Goal: Task Accomplishment & Management: Use online tool/utility

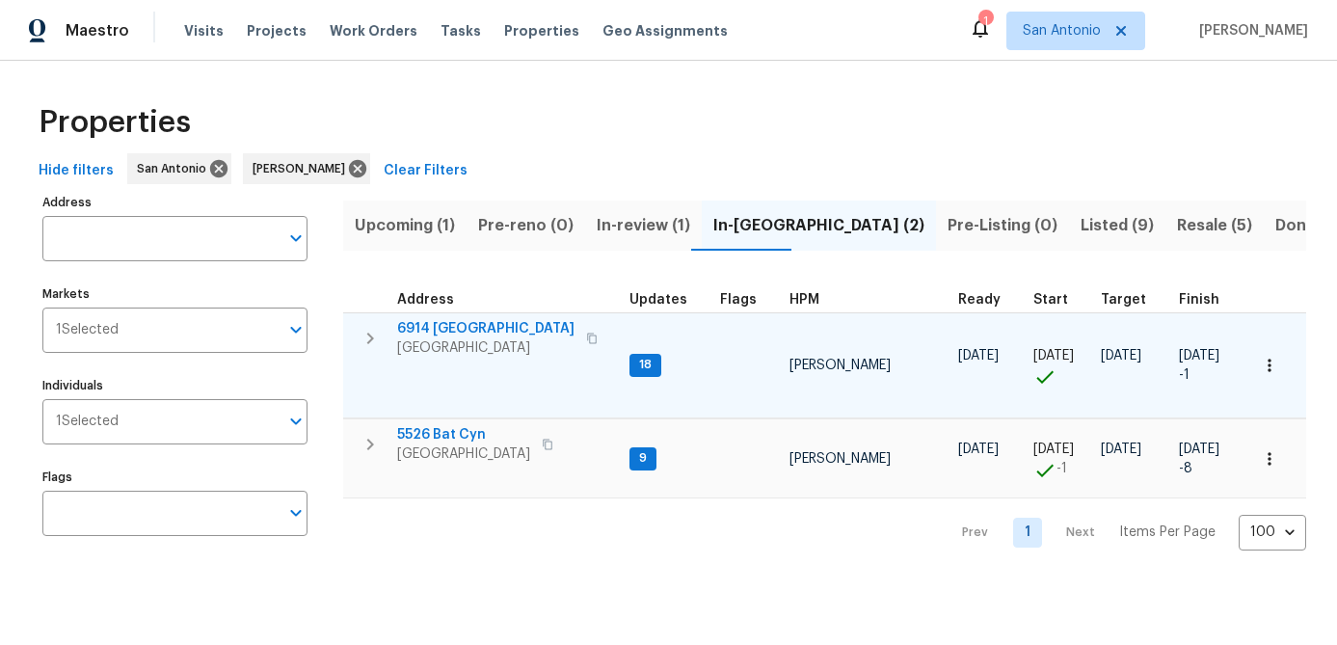
click at [442, 349] on span "[GEOGRAPHIC_DATA]" at bounding box center [485, 347] width 177 height 19
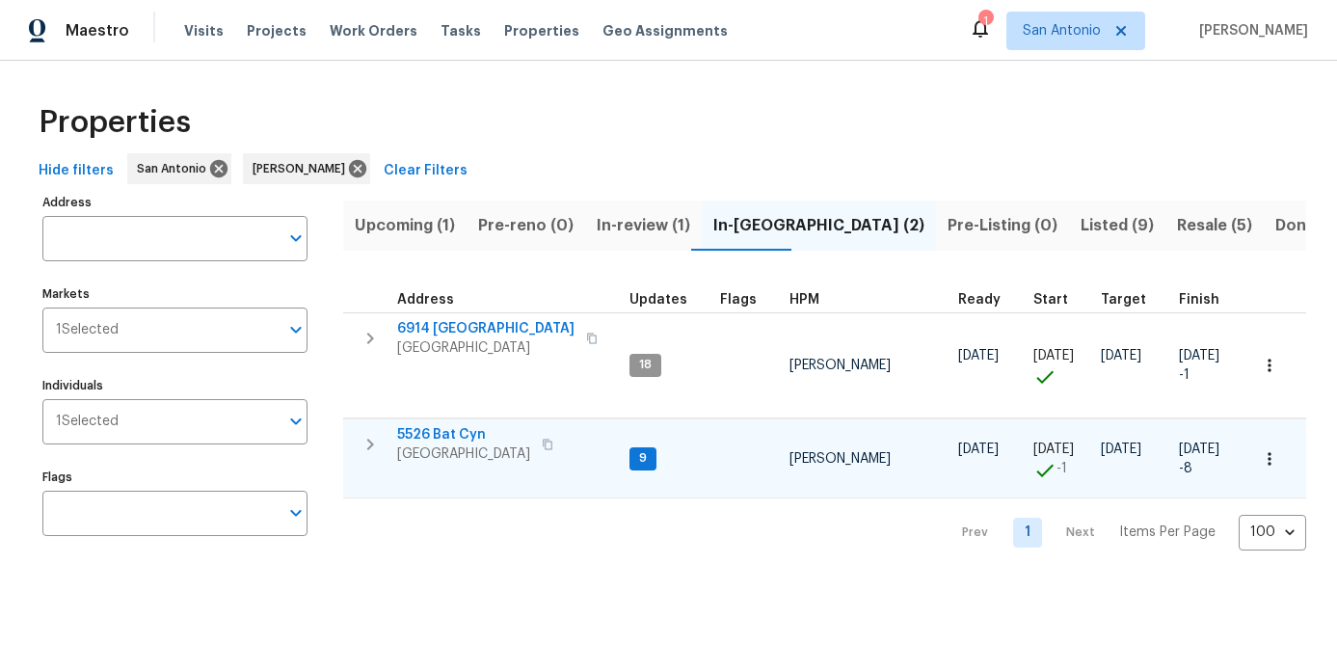
click at [460, 455] on span "San Antonio, TX 78252" at bounding box center [463, 453] width 133 height 19
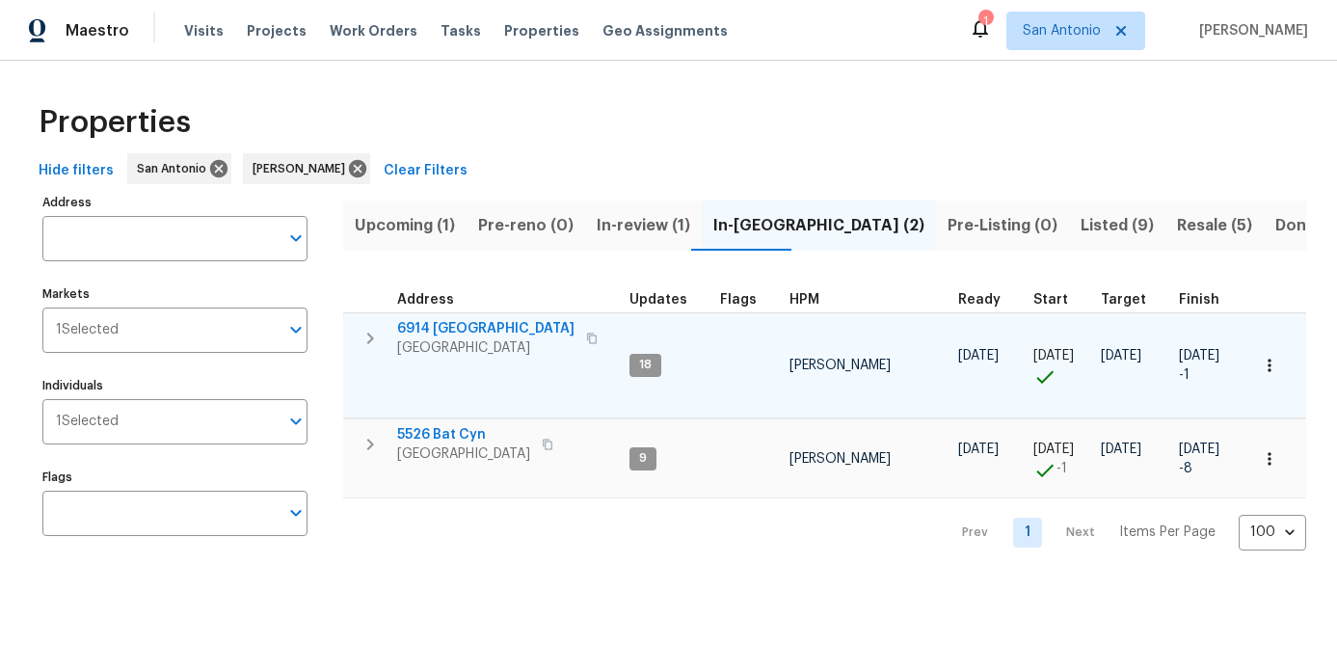
click at [1265, 368] on icon "button" at bounding box center [1269, 365] width 19 height 19
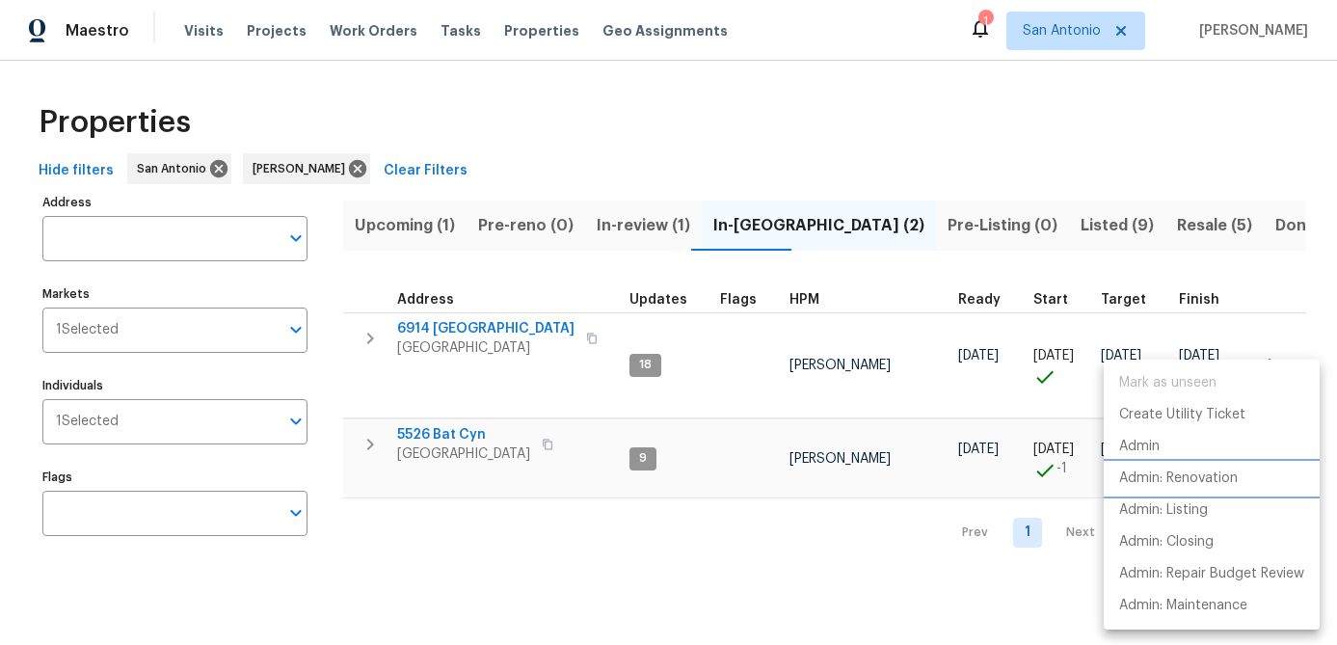
click at [1185, 474] on p "Admin: Renovation" at bounding box center [1178, 479] width 119 height 20
click at [605, 550] on div at bounding box center [668, 322] width 1337 height 645
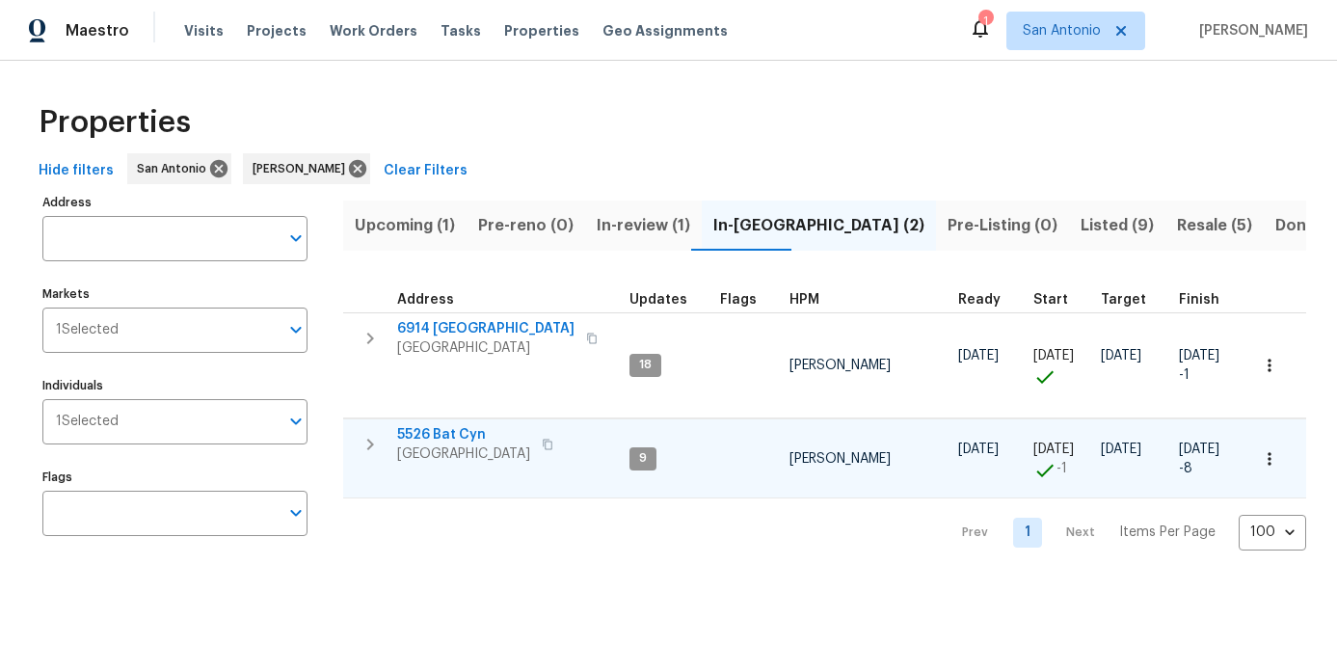
click at [1264, 462] on icon "button" at bounding box center [1269, 458] width 19 height 19
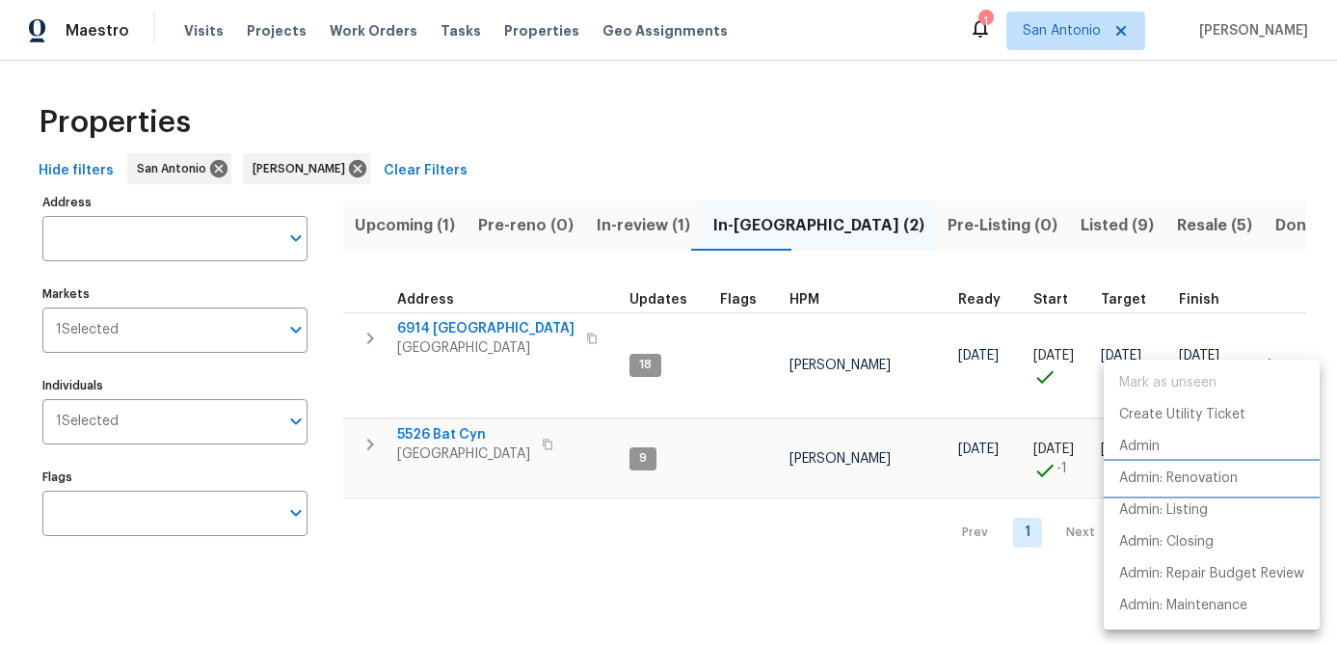
click at [1210, 472] on p "Admin: Renovation" at bounding box center [1178, 479] width 119 height 20
click at [512, 536] on div at bounding box center [668, 322] width 1337 height 645
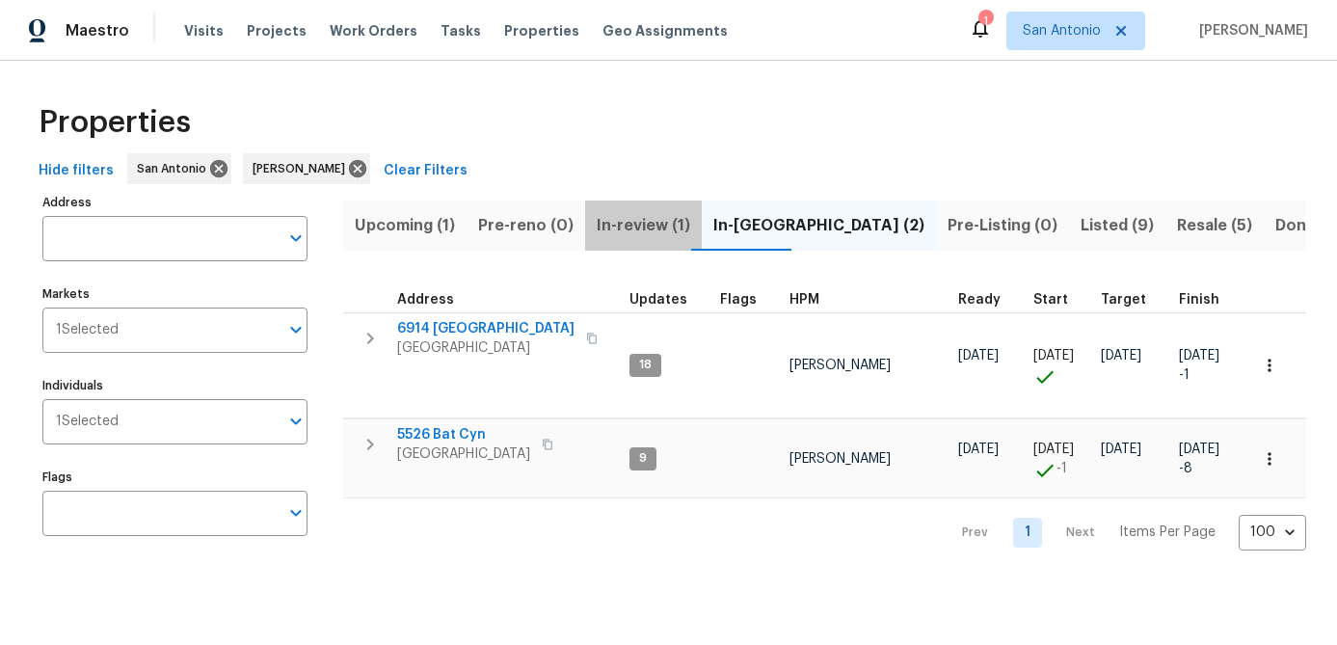
click at [639, 226] on span "In-review (1)" at bounding box center [644, 225] width 94 height 27
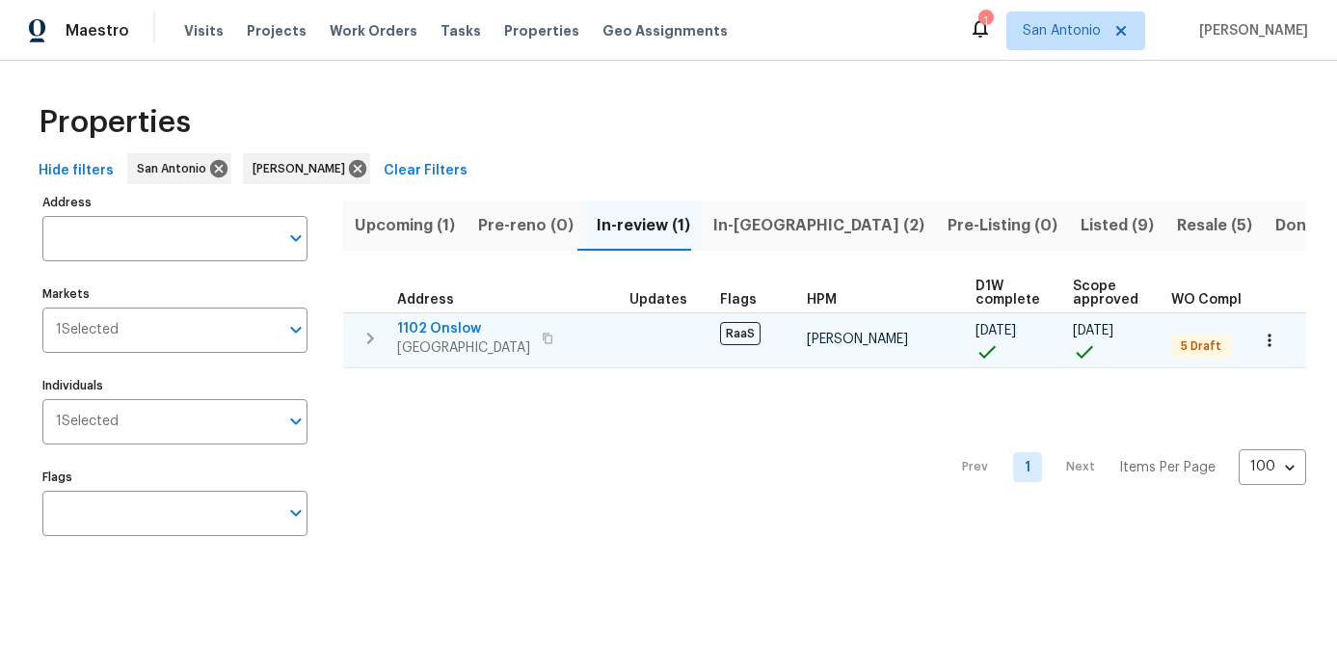
click at [440, 330] on span "1102 Onslow" at bounding box center [463, 328] width 133 height 19
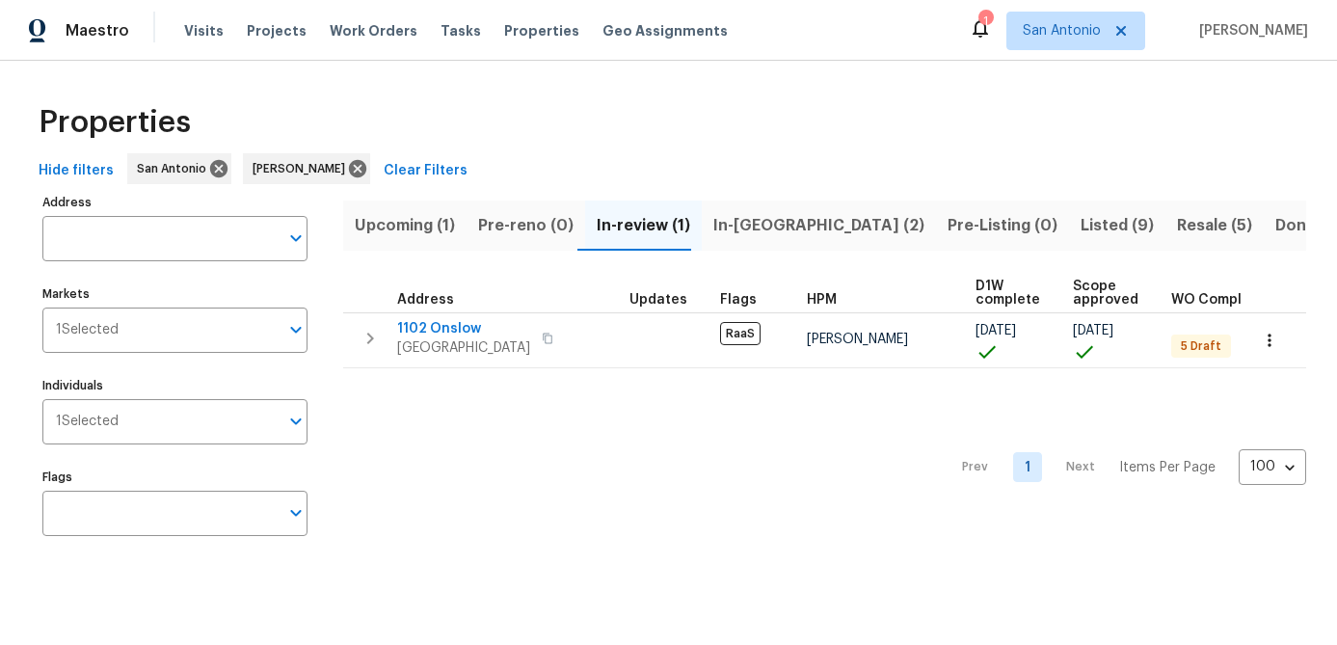
click at [488, 440] on div "Prev 1 Next Items Per Page 100 100 ​" at bounding box center [824, 461] width 963 height 187
click at [395, 231] on span "Upcoming (1)" at bounding box center [405, 225] width 100 height 27
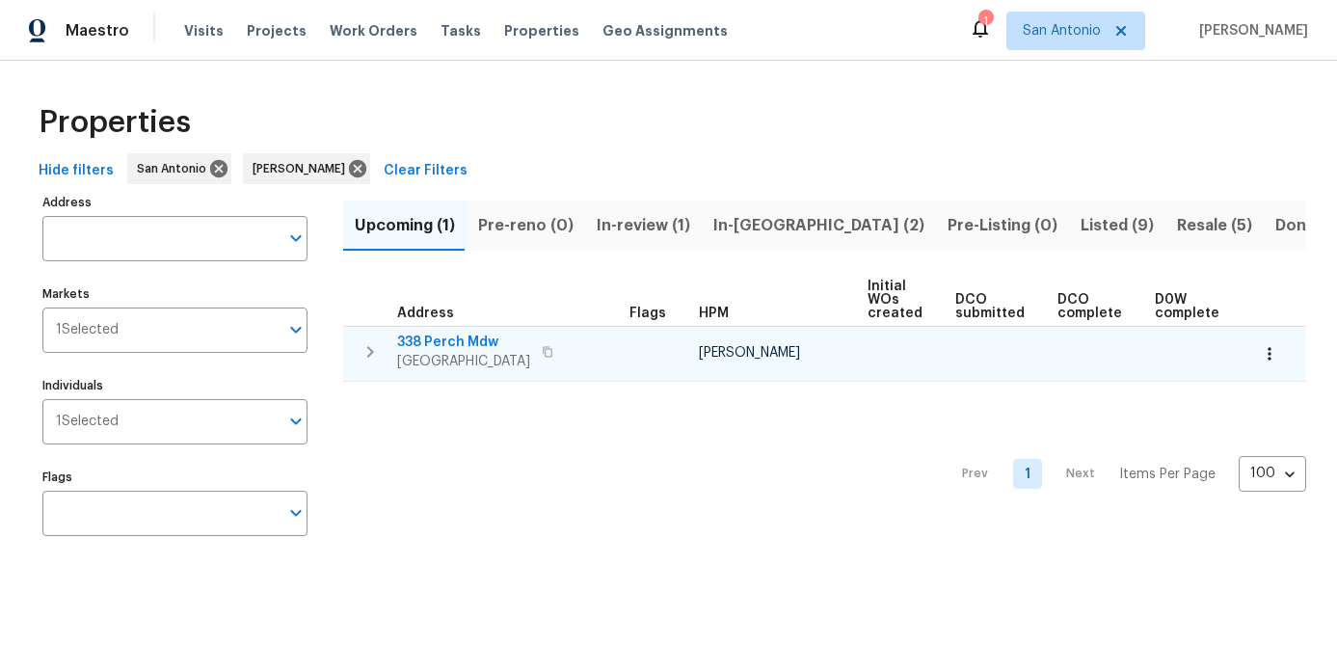
click at [1265, 354] on icon "button" at bounding box center [1269, 353] width 19 height 19
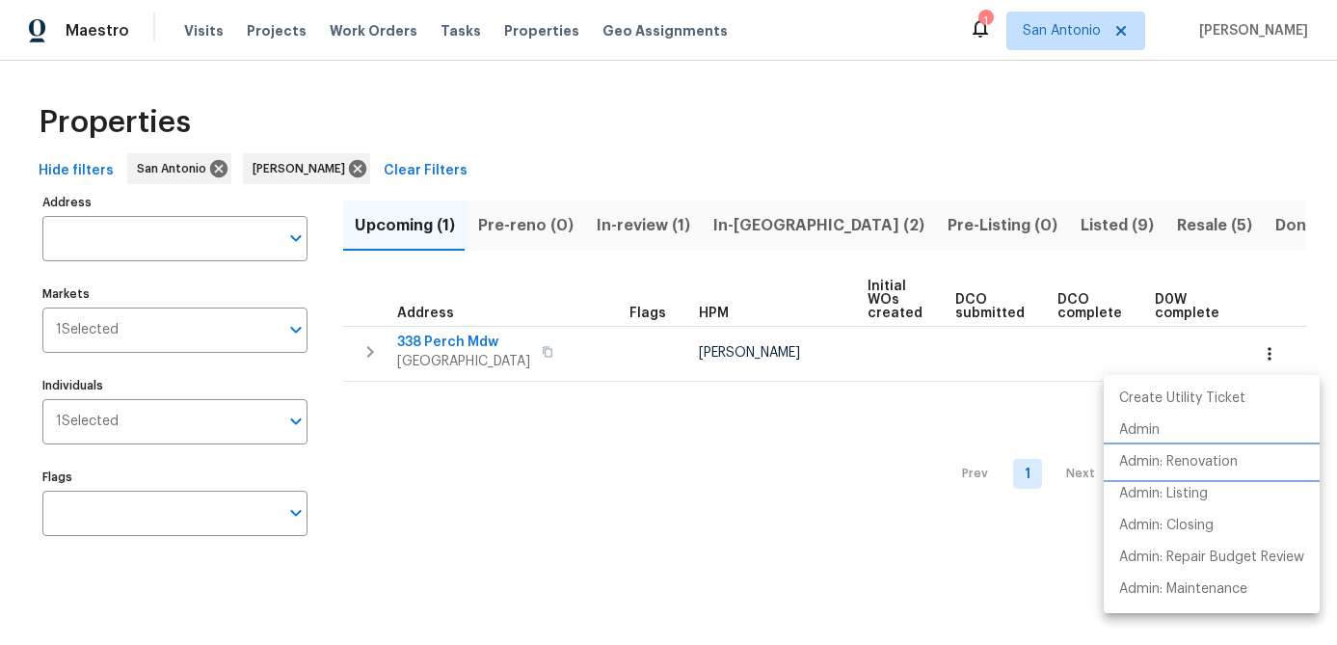
click at [1194, 464] on p "Admin: Renovation" at bounding box center [1178, 462] width 119 height 20
click at [522, 543] on div at bounding box center [668, 322] width 1337 height 645
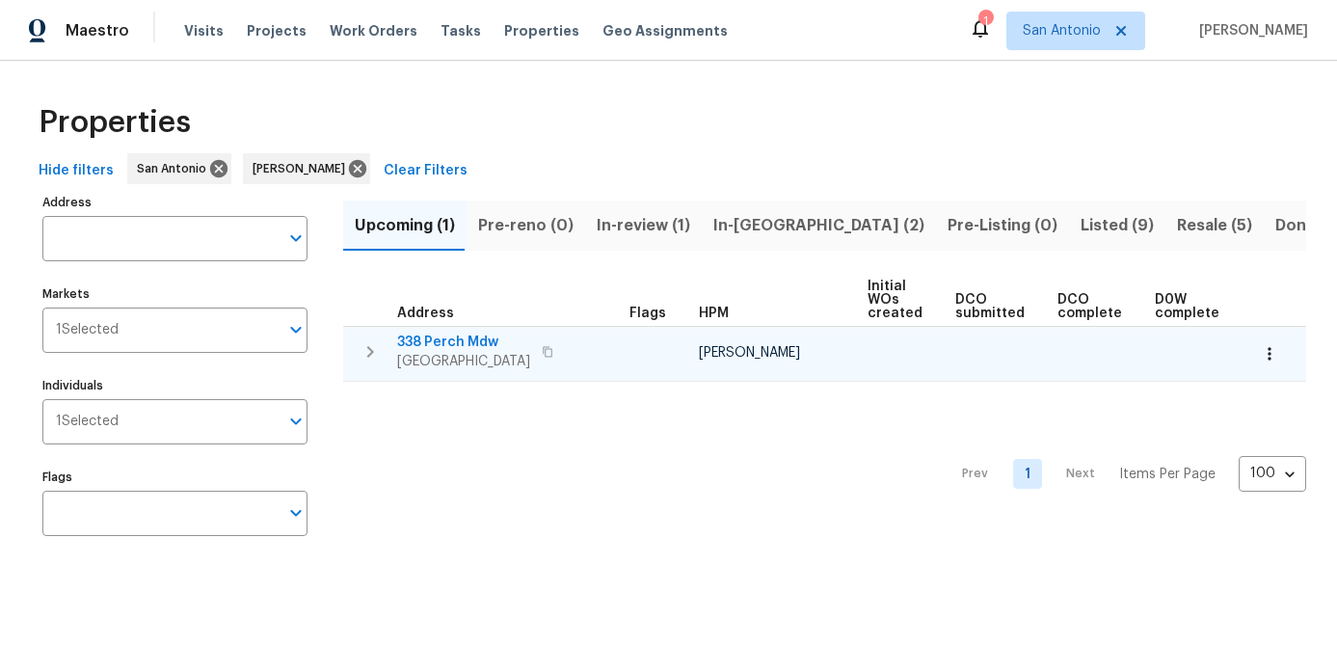
click at [459, 349] on span "338 Perch Mdw" at bounding box center [463, 342] width 133 height 19
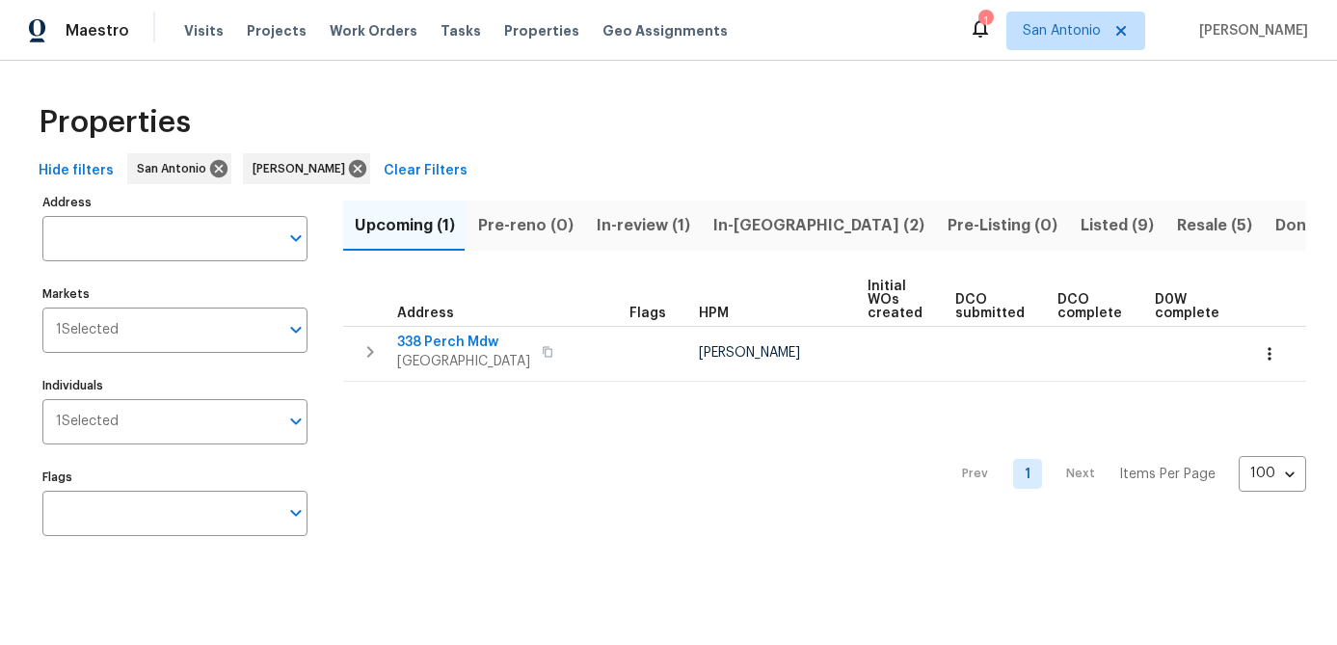
click at [637, 583] on div "Properties Hide filters San Antonio Felix Ramos Clear Filters Address Address M…" at bounding box center [668, 323] width 1337 height 525
click at [1081, 219] on span "Listed (9)" at bounding box center [1117, 225] width 73 height 27
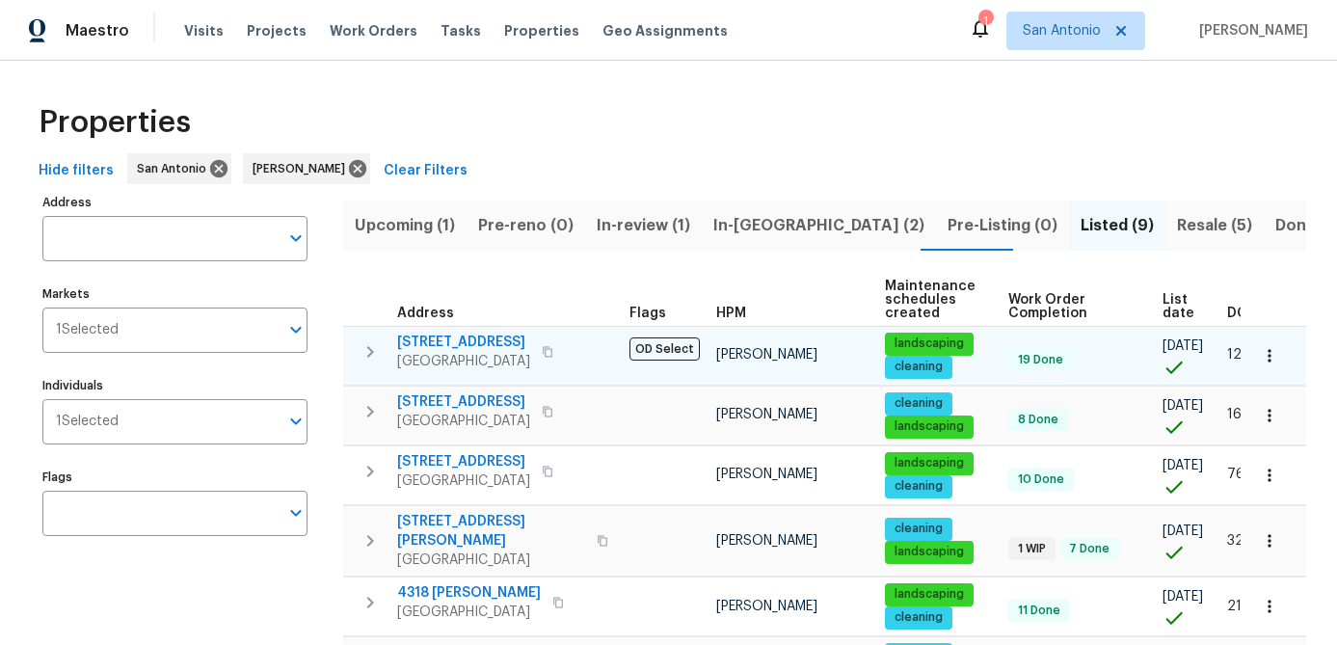
scroll to position [0, 47]
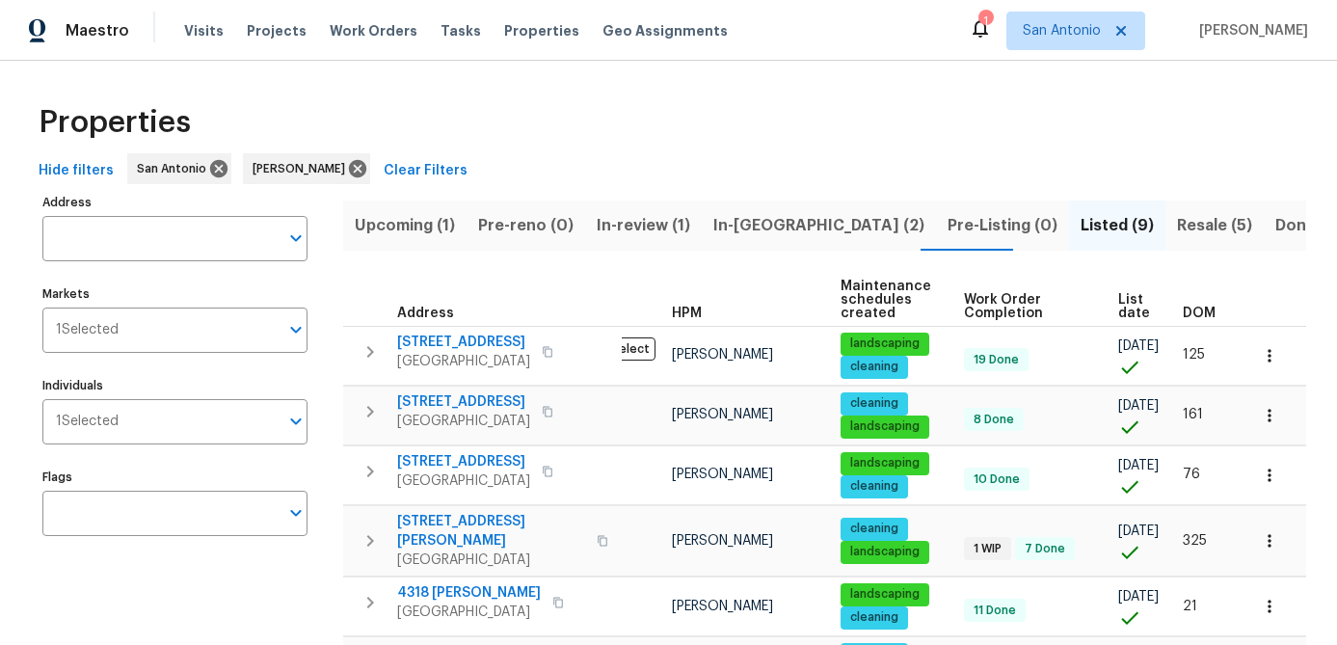
click at [1119, 313] on span "List date" at bounding box center [1134, 306] width 32 height 27
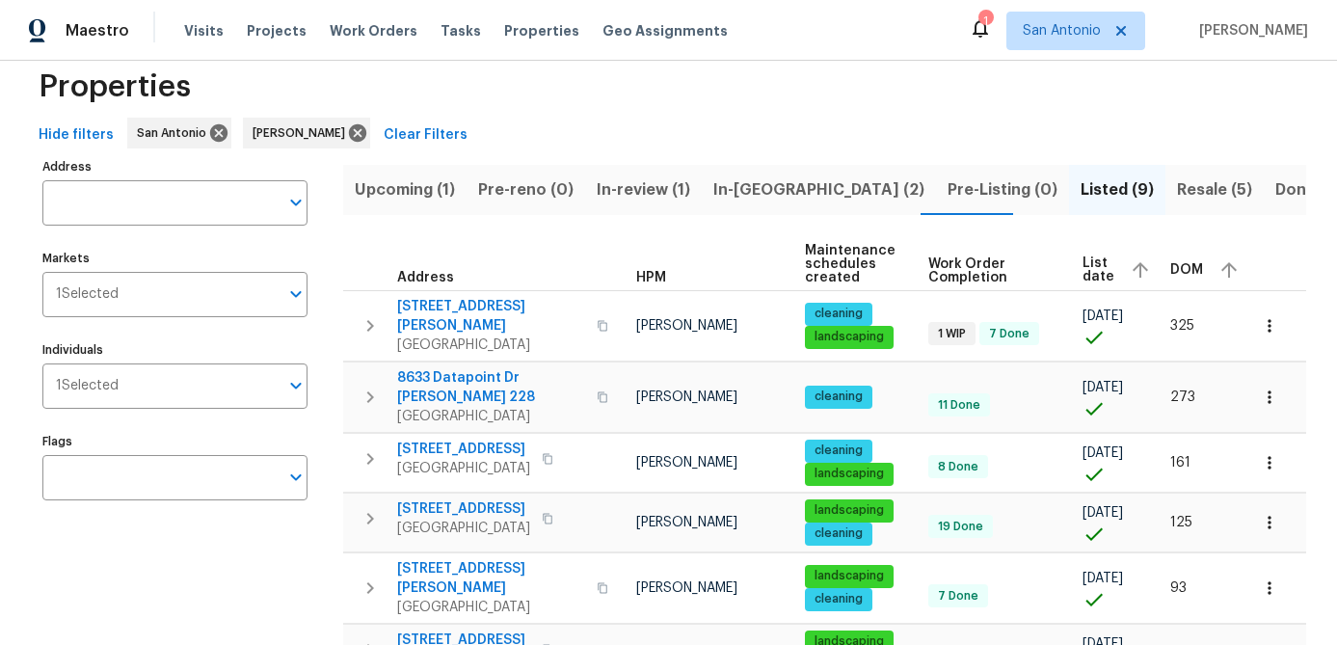
scroll to position [12, 0]
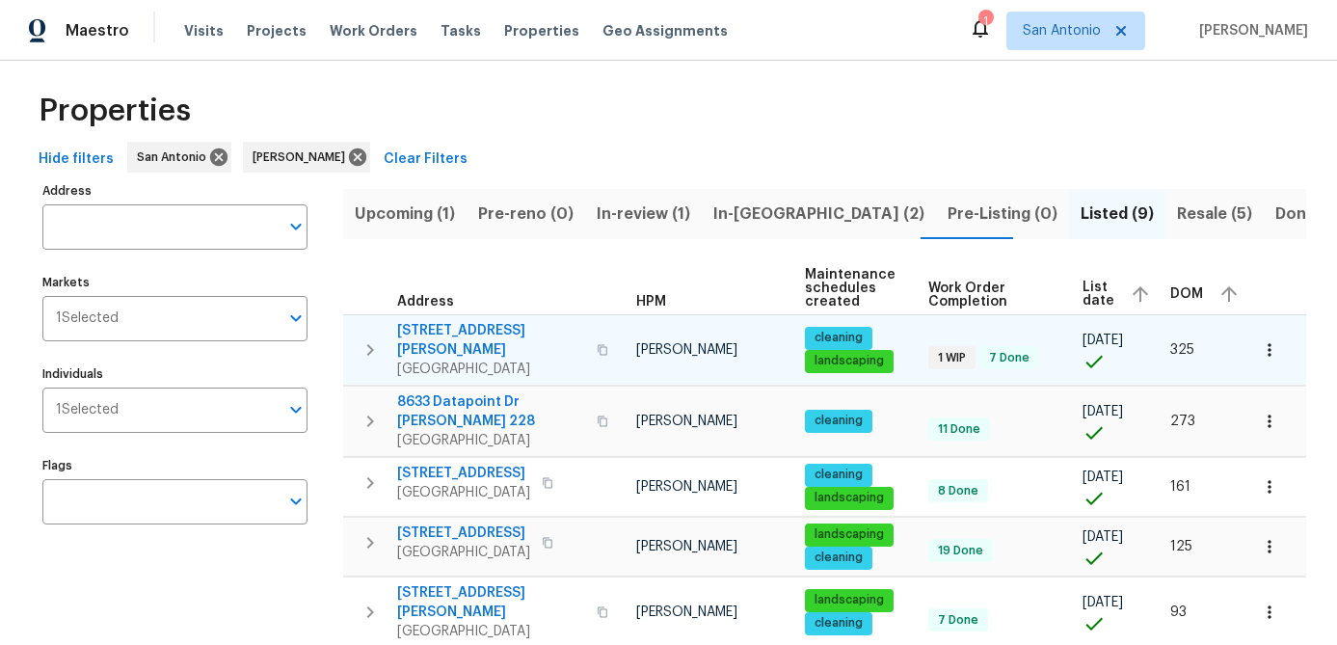
click at [455, 343] on span "3831 Harry Wurzbach Rd Bldg 16" at bounding box center [491, 340] width 188 height 39
click at [1269, 355] on icon "button" at bounding box center [1269, 349] width 19 height 19
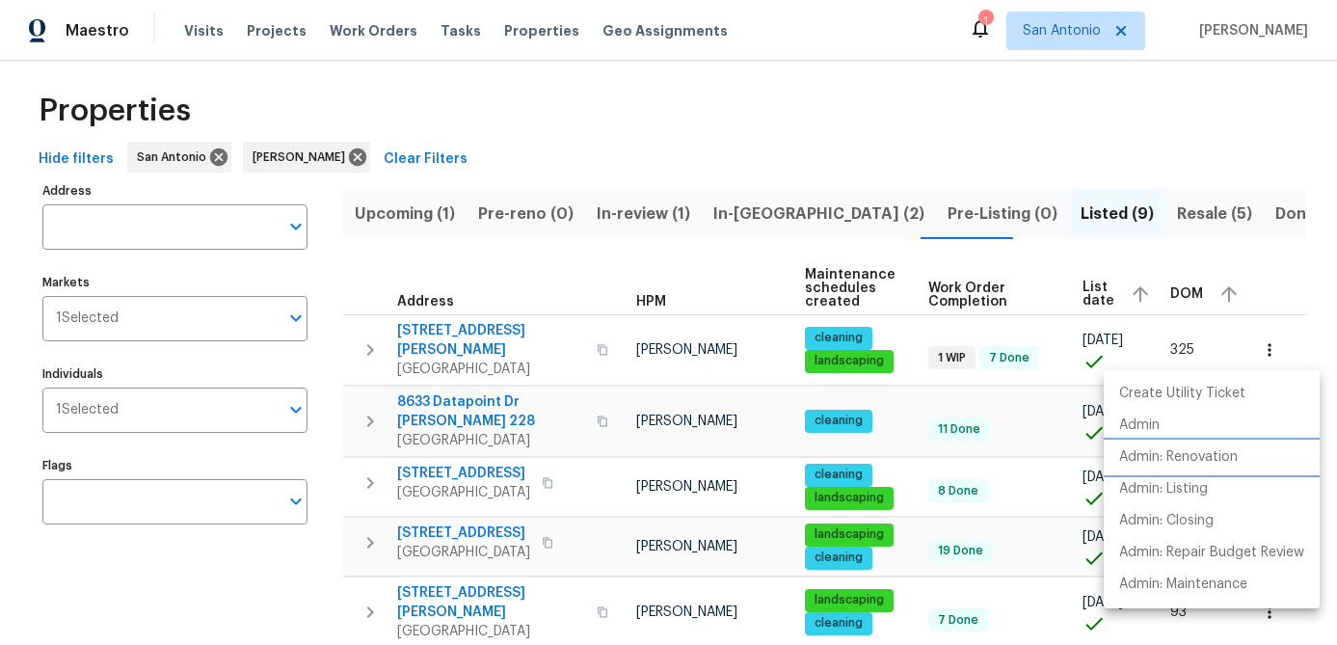
click at [1179, 456] on p "Admin: Renovation" at bounding box center [1178, 457] width 119 height 20
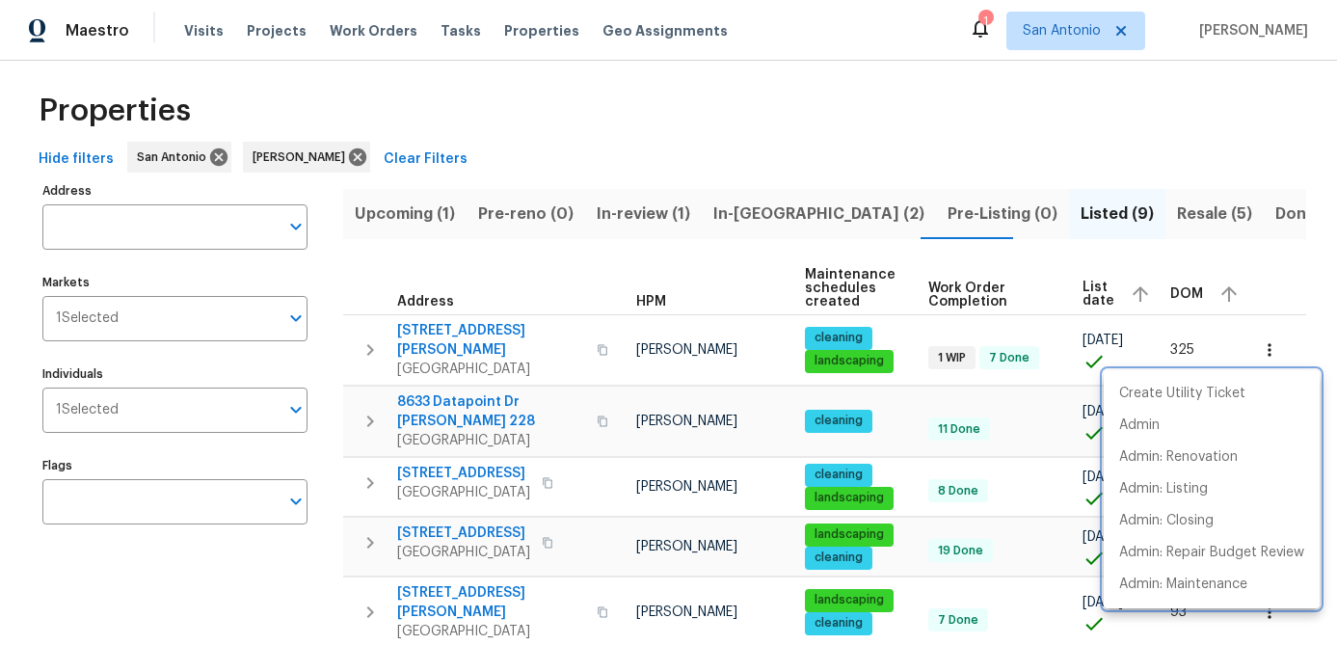
click at [218, 572] on div at bounding box center [668, 322] width 1337 height 645
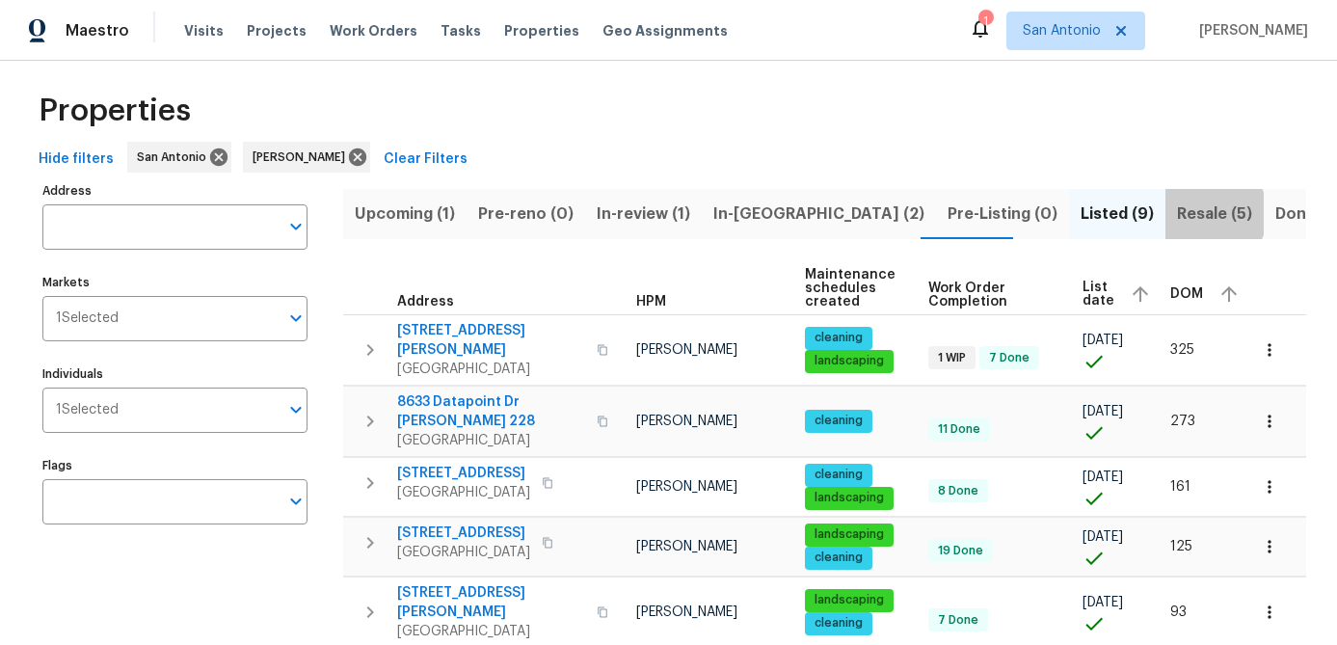
click at [1177, 213] on span "Resale (5)" at bounding box center [1214, 214] width 75 height 27
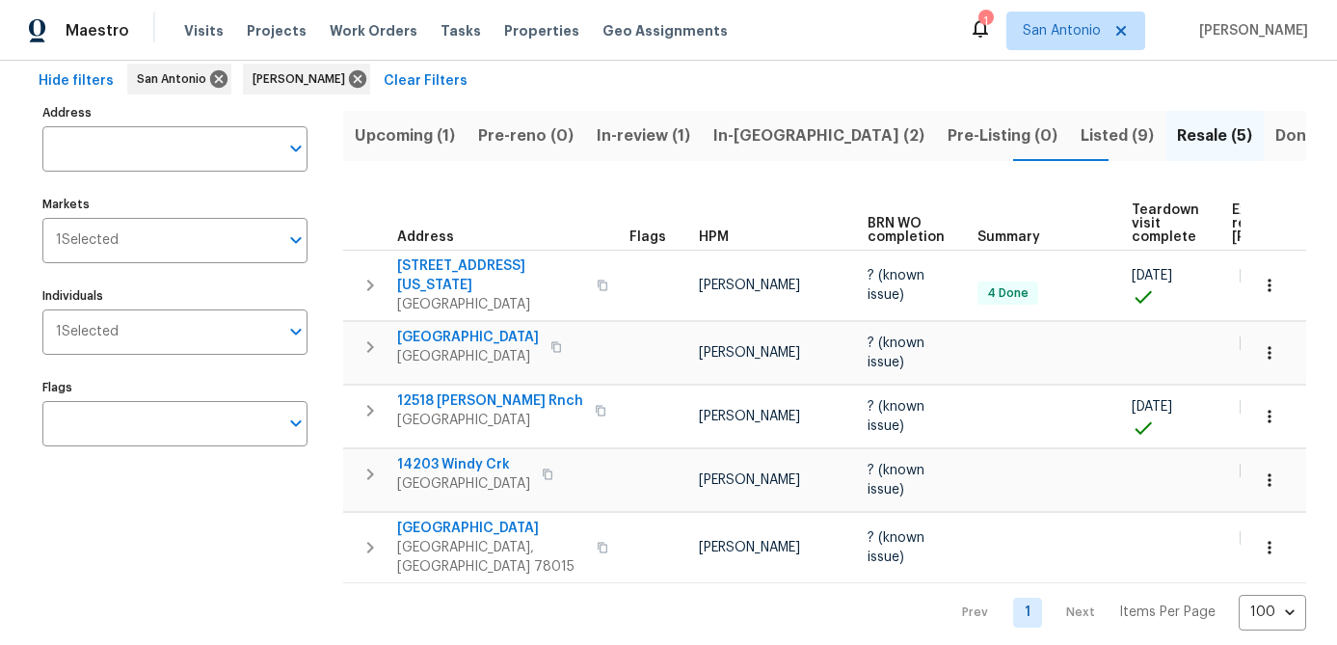
scroll to position [0, 44]
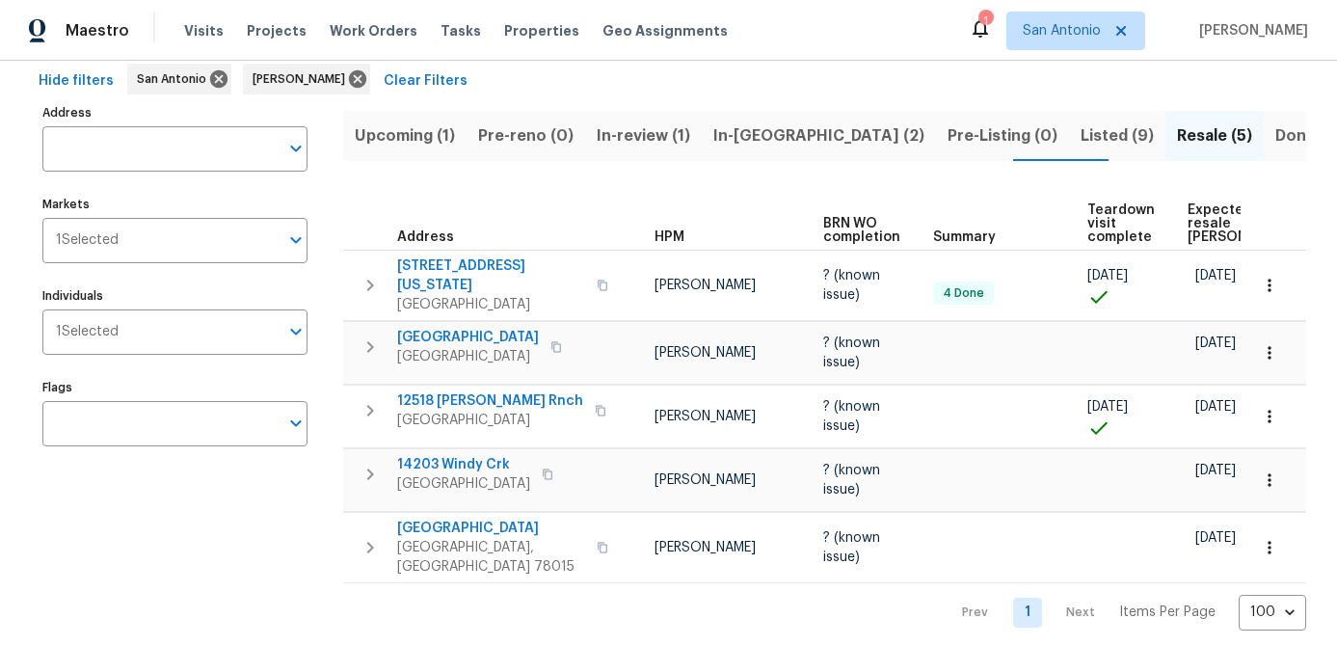
click at [1197, 220] on span "Expected resale COE" at bounding box center [1242, 223] width 109 height 40
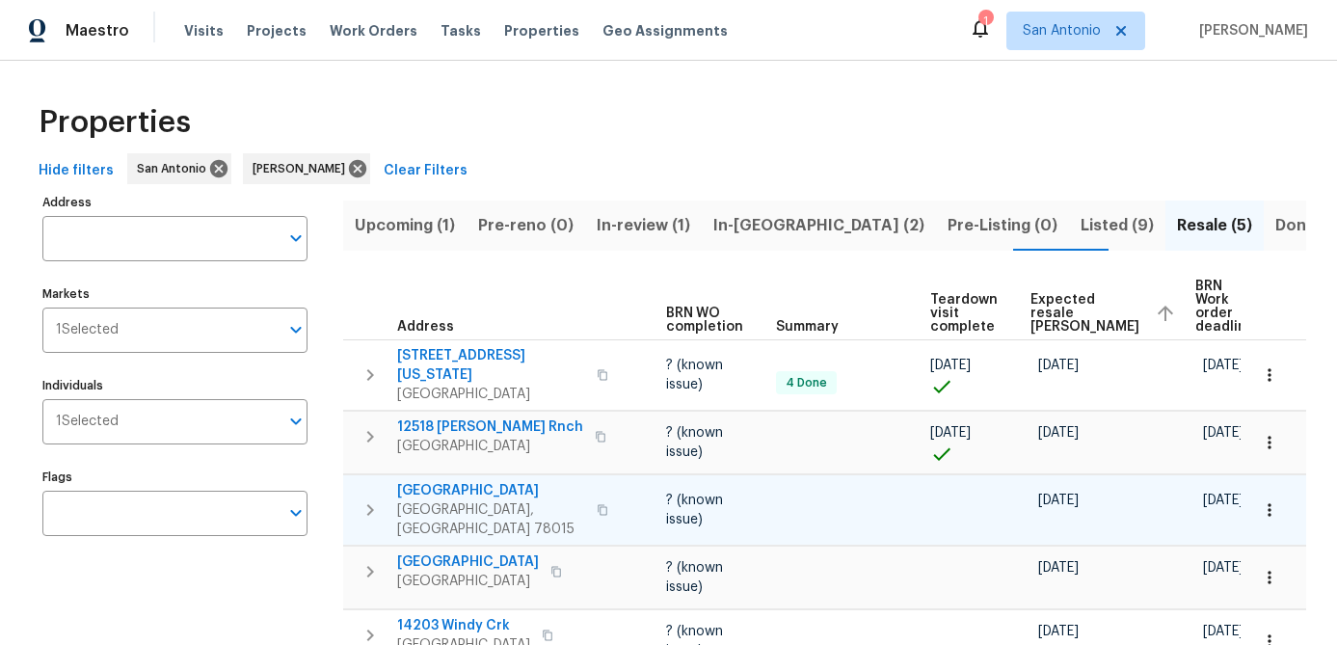
scroll to position [90, 0]
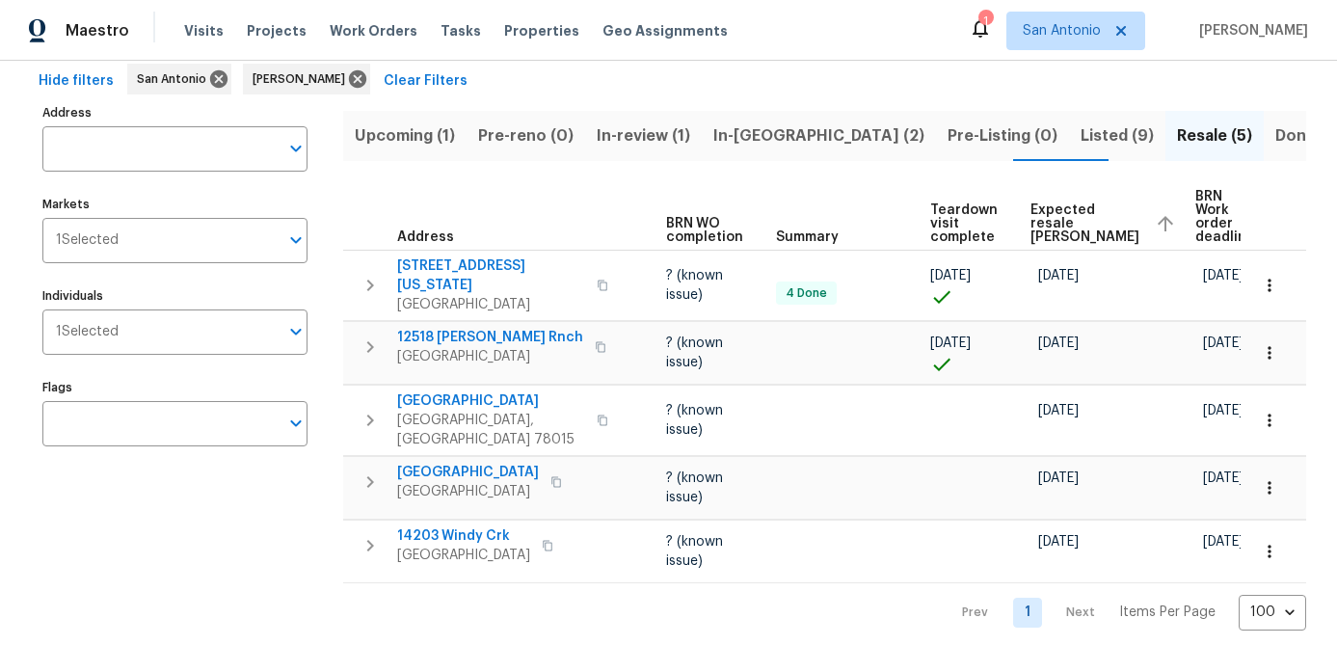
click at [727, 135] on span "In-reno (2)" at bounding box center [818, 135] width 211 height 27
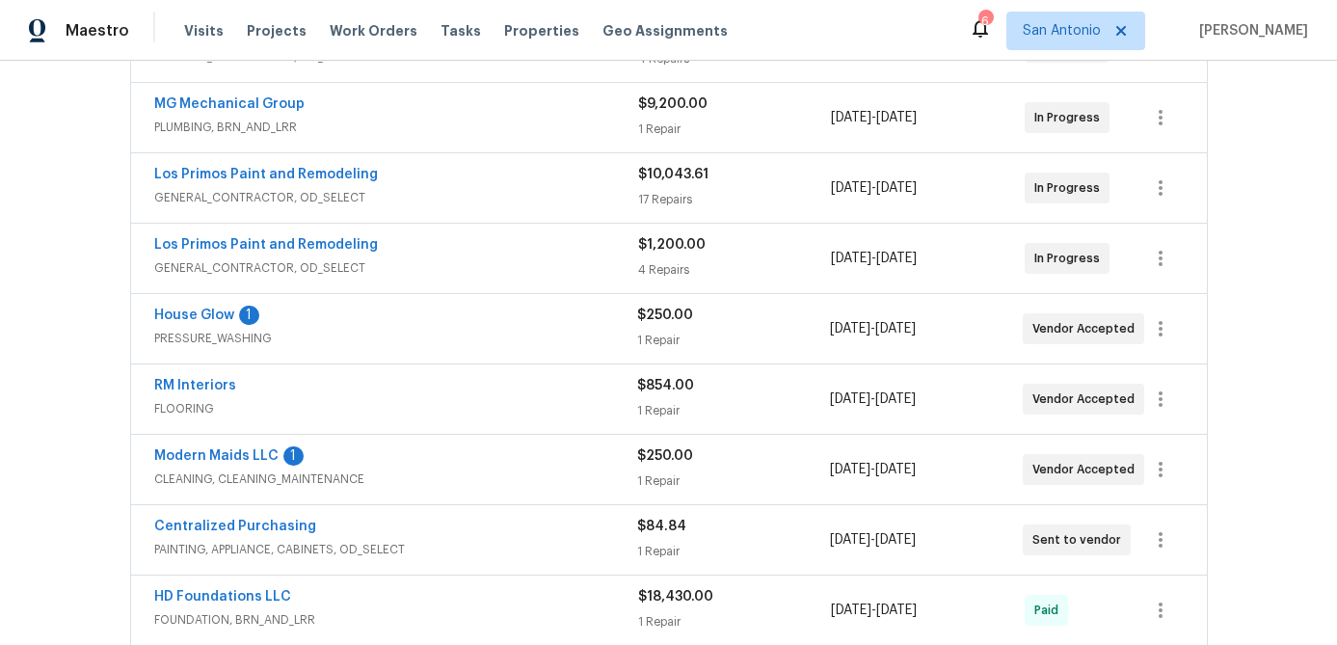
scroll to position [426, 0]
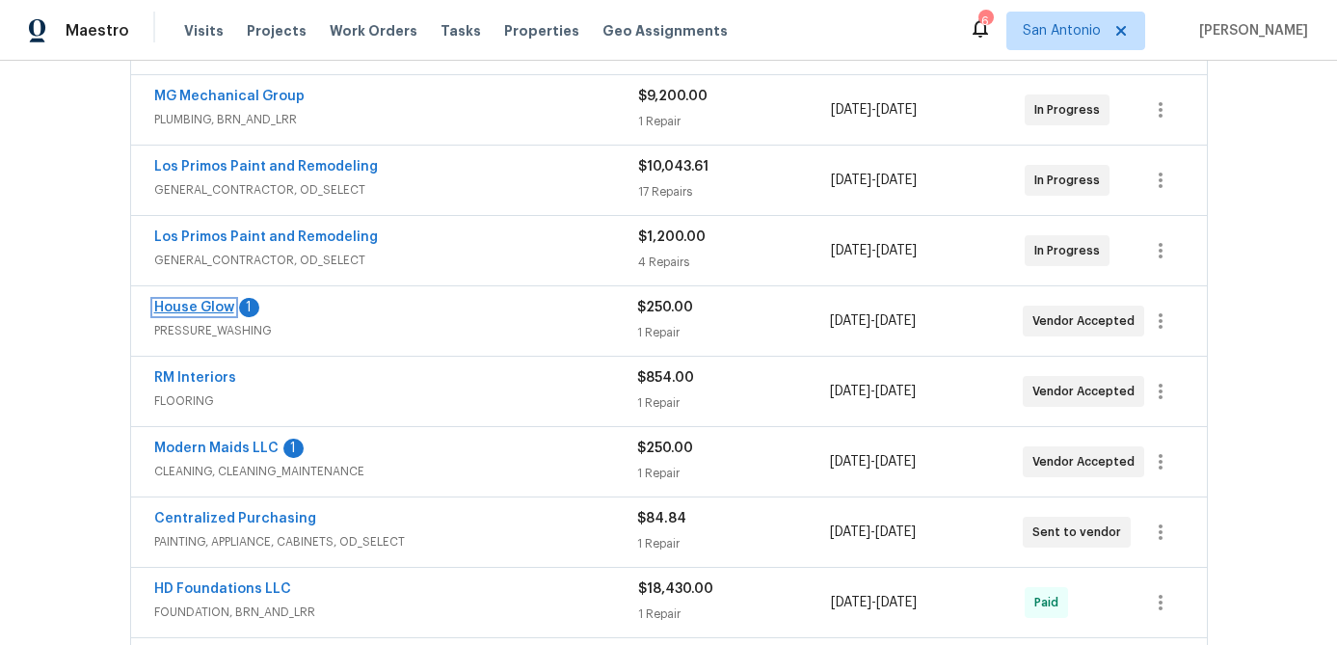
click at [164, 301] on link "House Glow" at bounding box center [194, 307] width 80 height 13
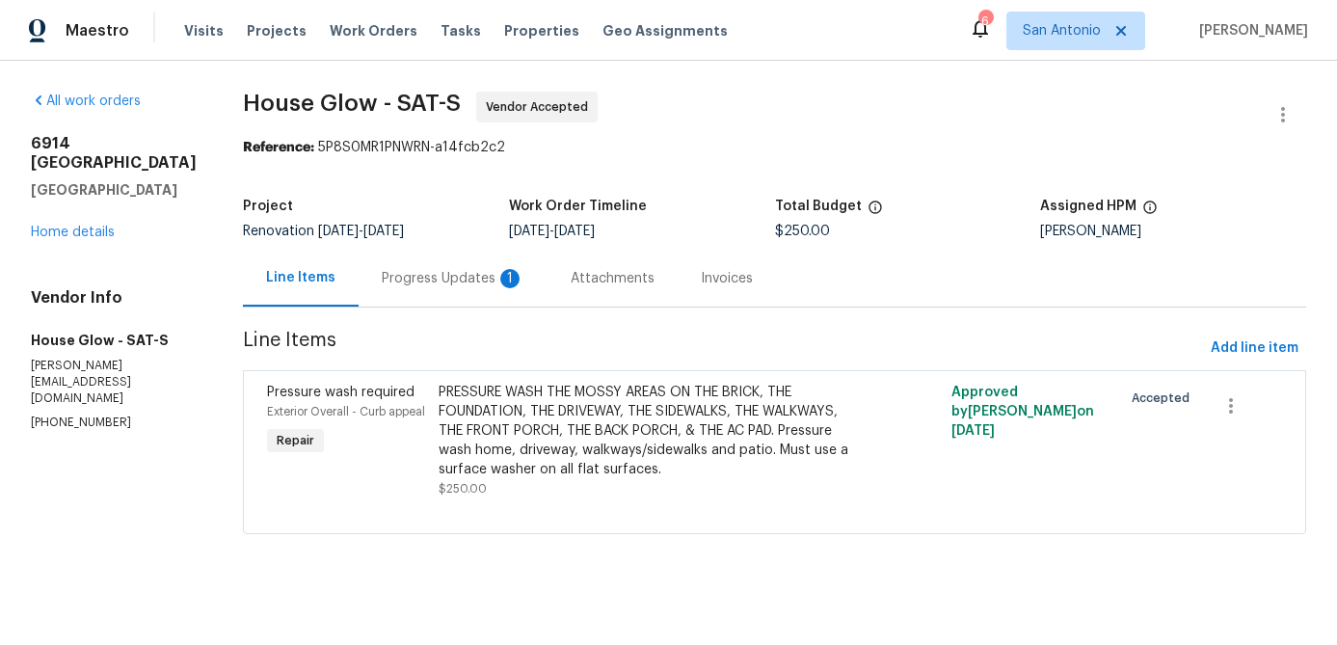
click at [416, 282] on div "Progress Updates 1" at bounding box center [453, 278] width 143 height 19
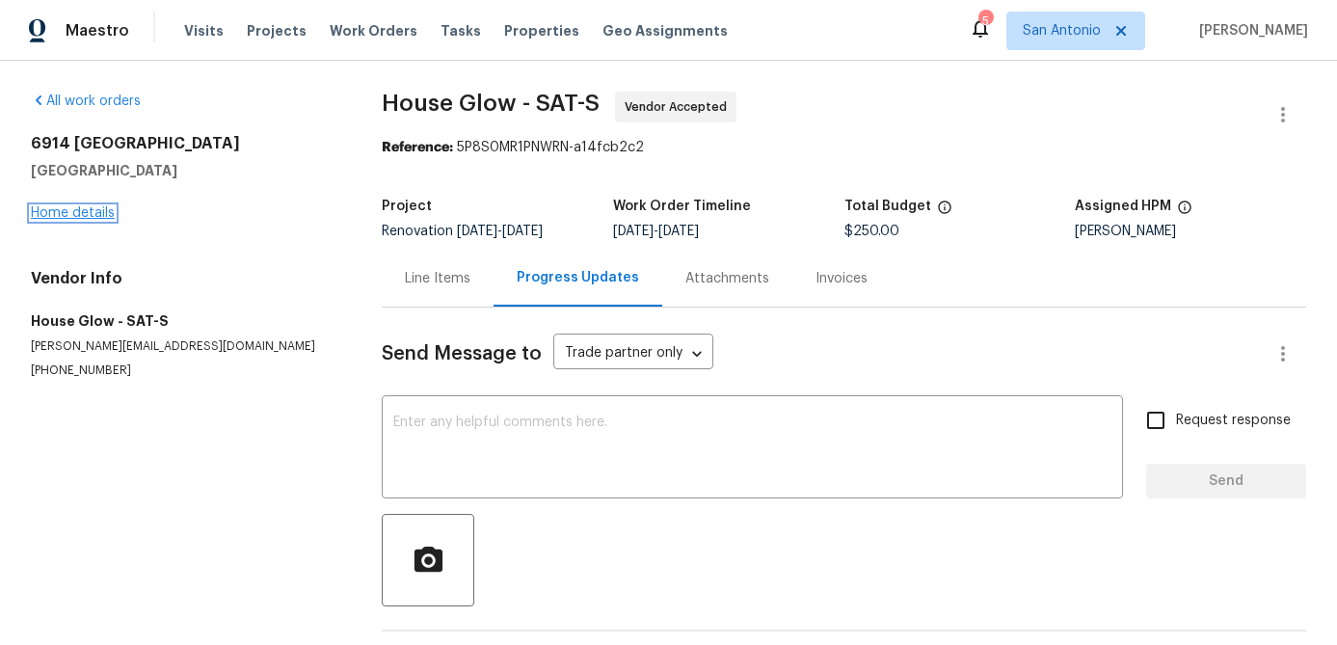
click at [76, 211] on link "Home details" at bounding box center [73, 212] width 84 height 13
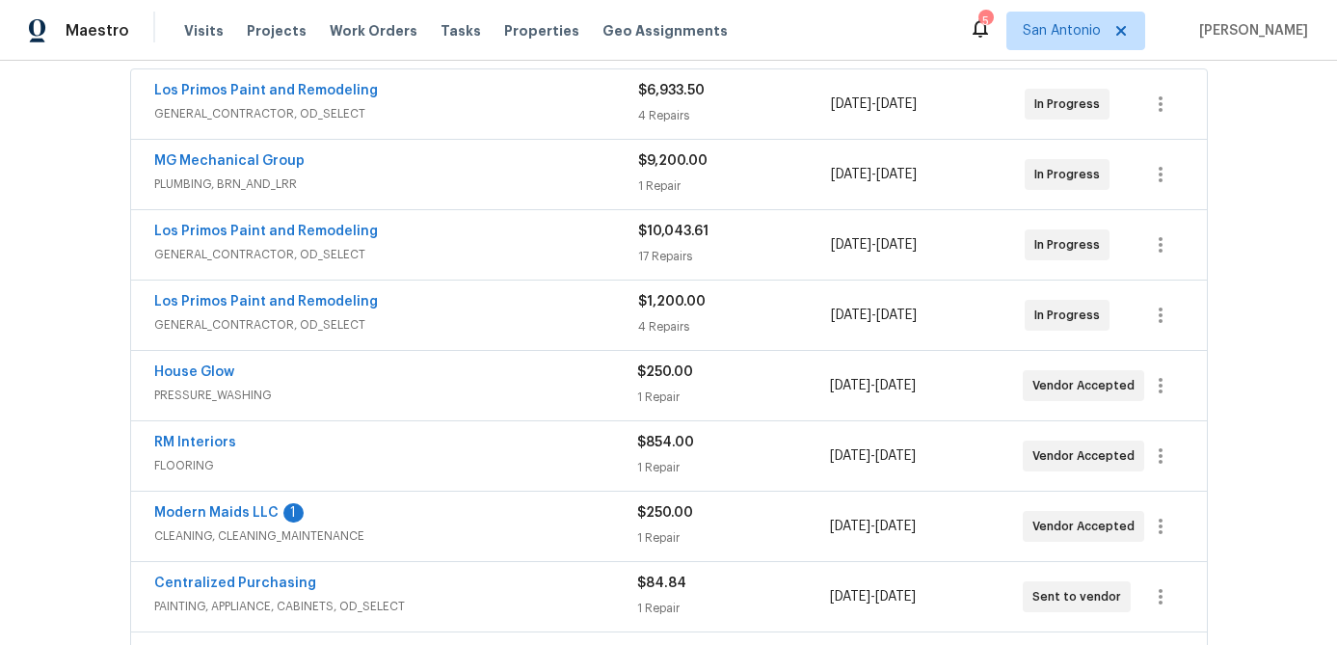
scroll to position [502, 0]
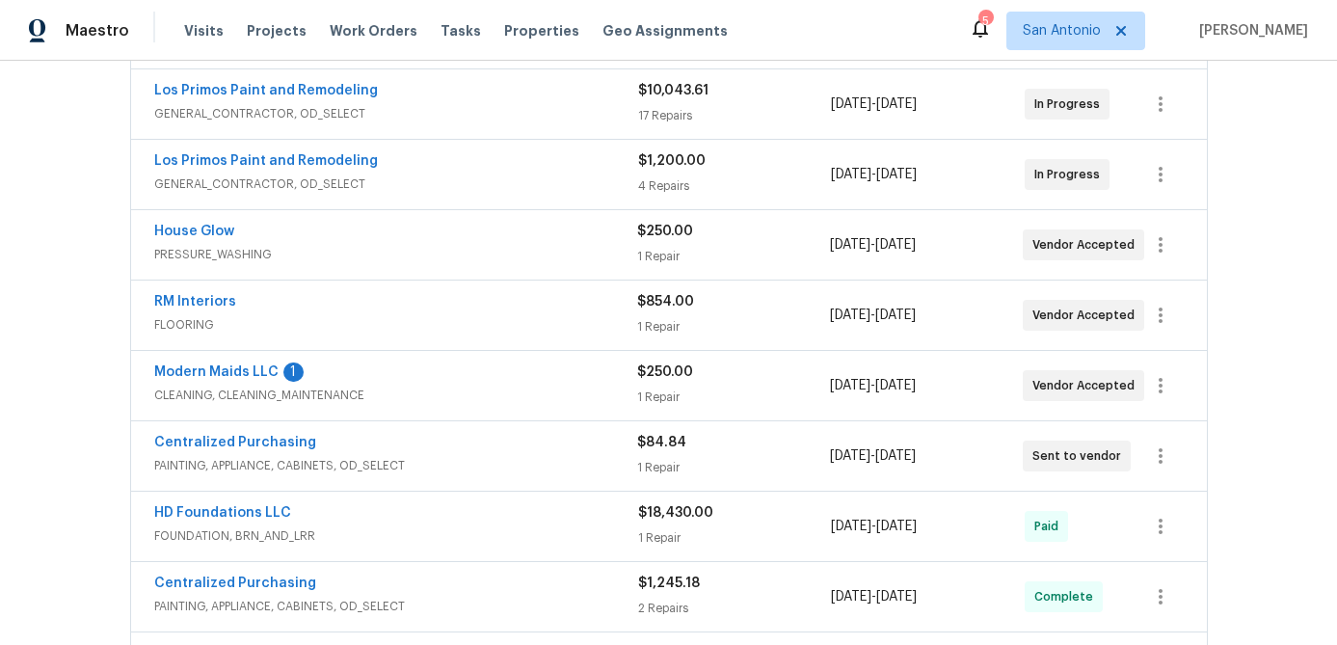
click at [250, 379] on span "Modern Maids LLC" at bounding box center [216, 371] width 124 height 19
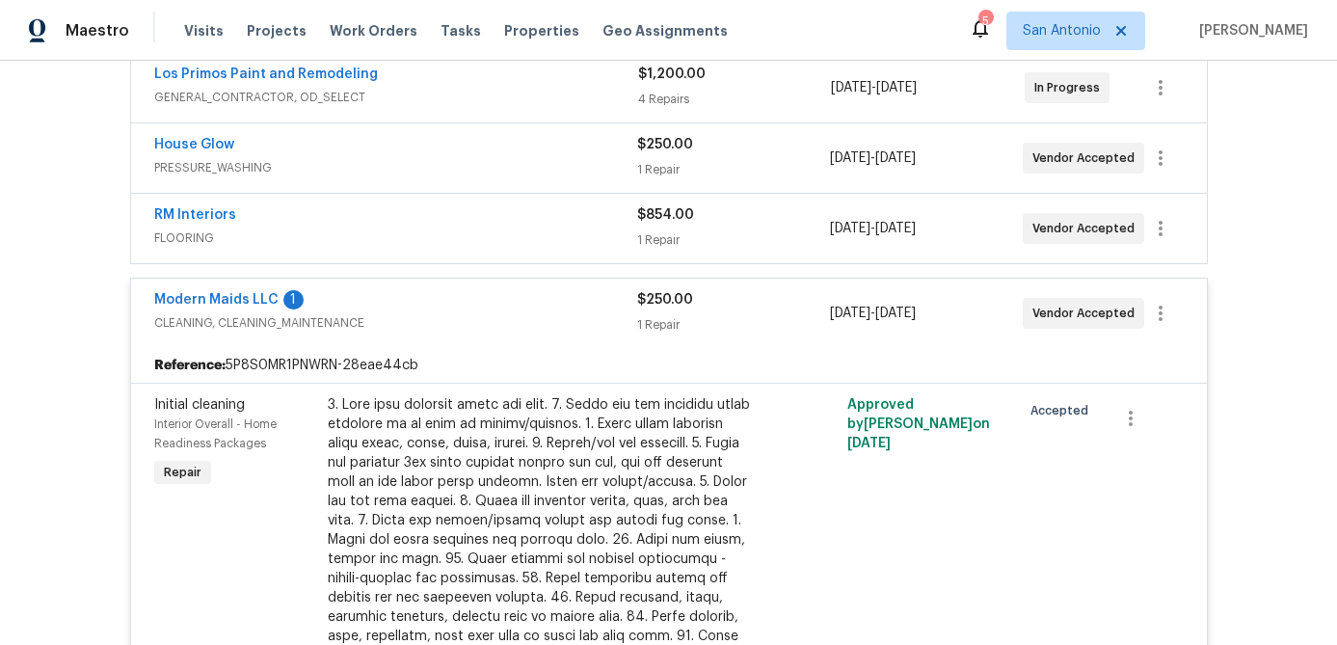
scroll to position [553, 0]
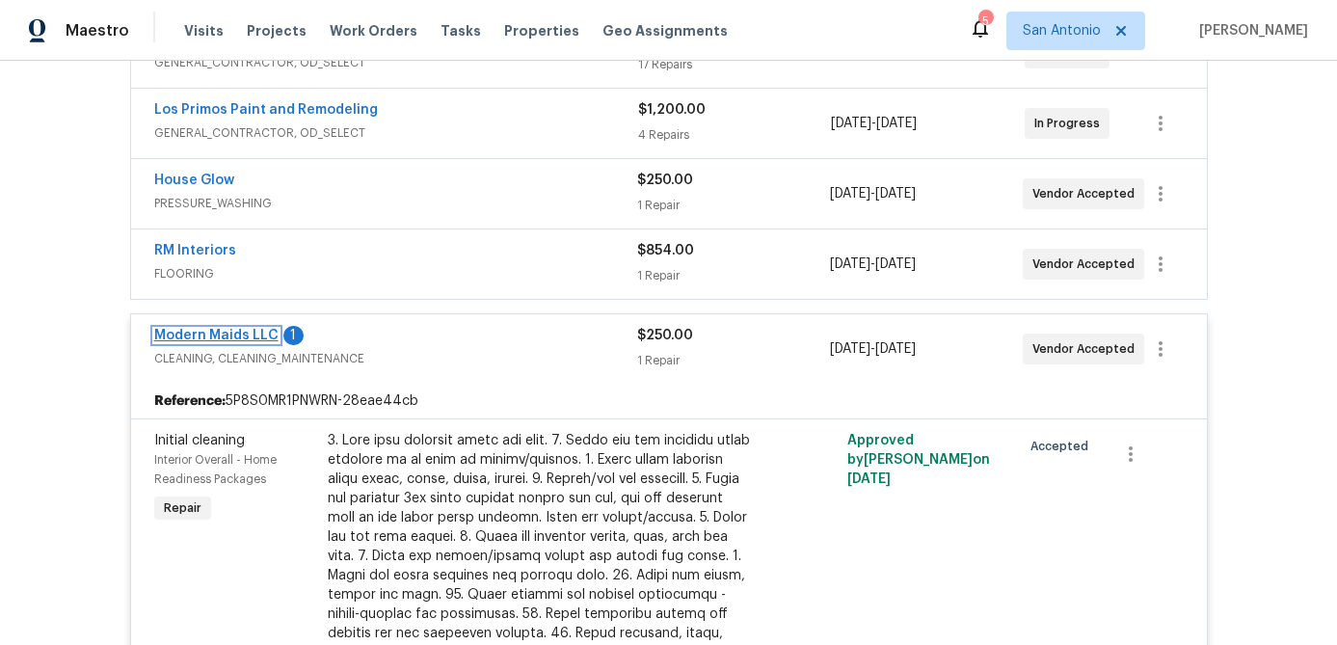
click at [225, 340] on link "Modern Maids LLC" at bounding box center [216, 335] width 124 height 13
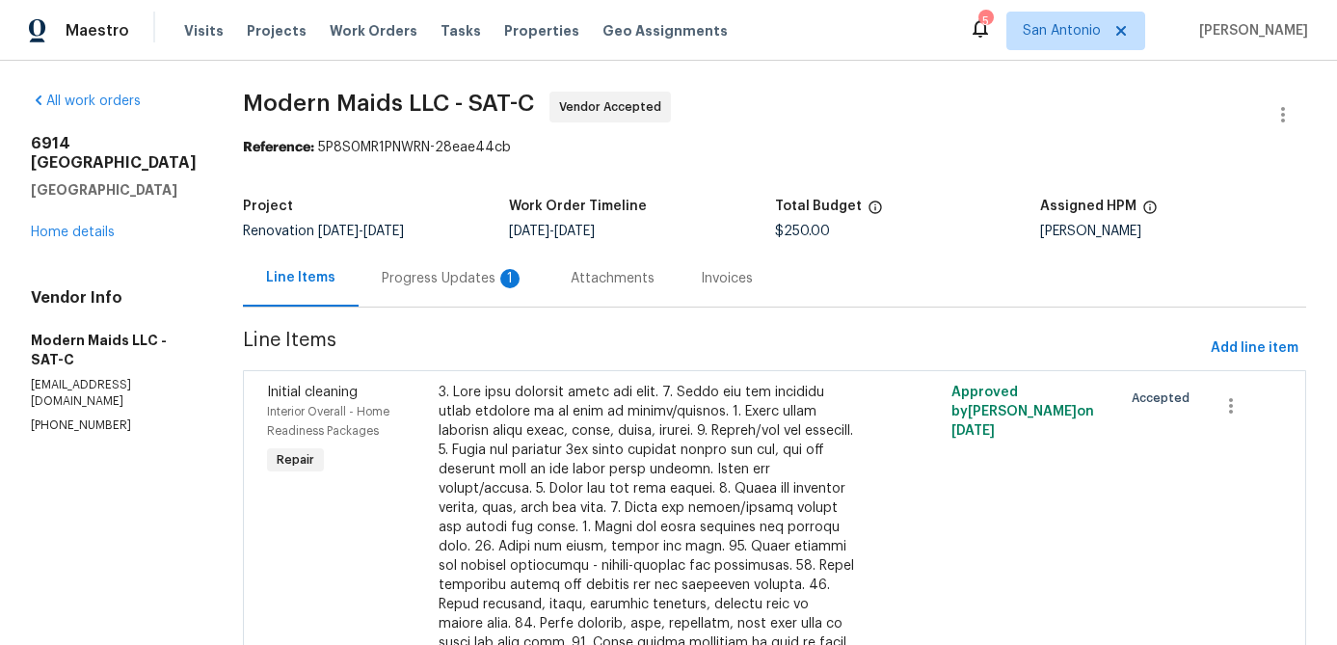
click at [447, 282] on div "Progress Updates 1" at bounding box center [453, 278] width 143 height 19
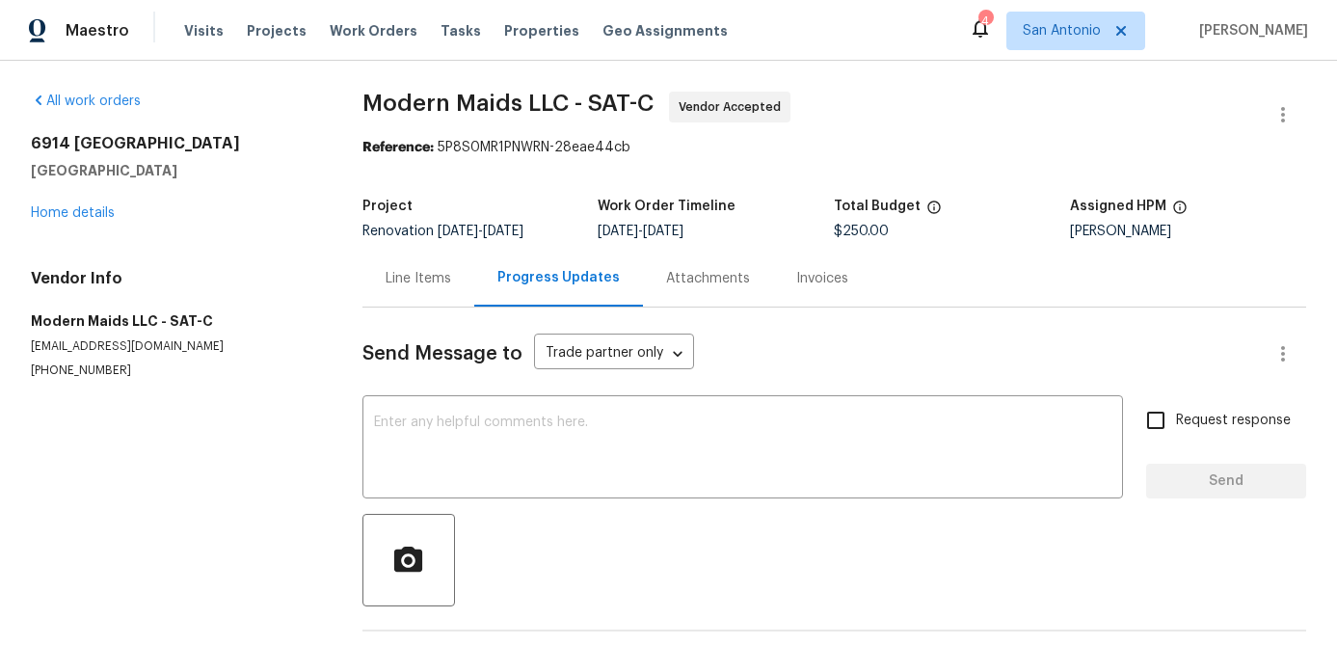
click at [408, 280] on div "Line Items" at bounding box center [419, 278] width 66 height 19
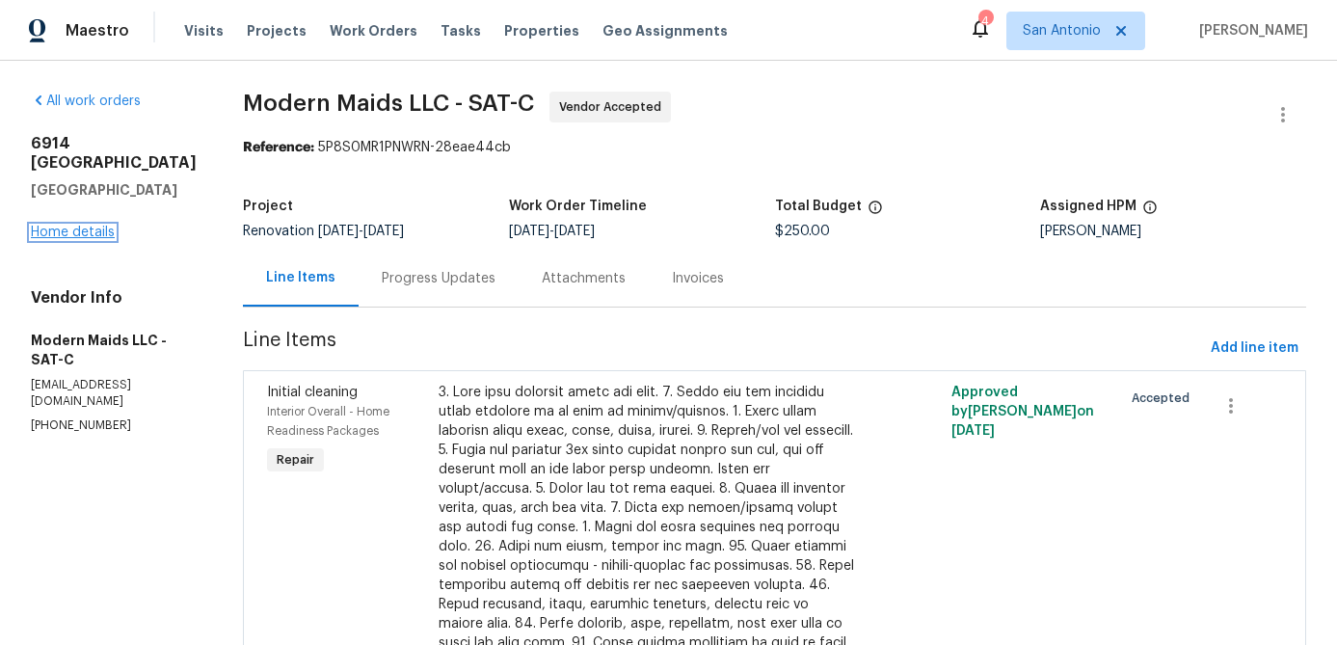
click at [62, 226] on link "Home details" at bounding box center [73, 232] width 84 height 13
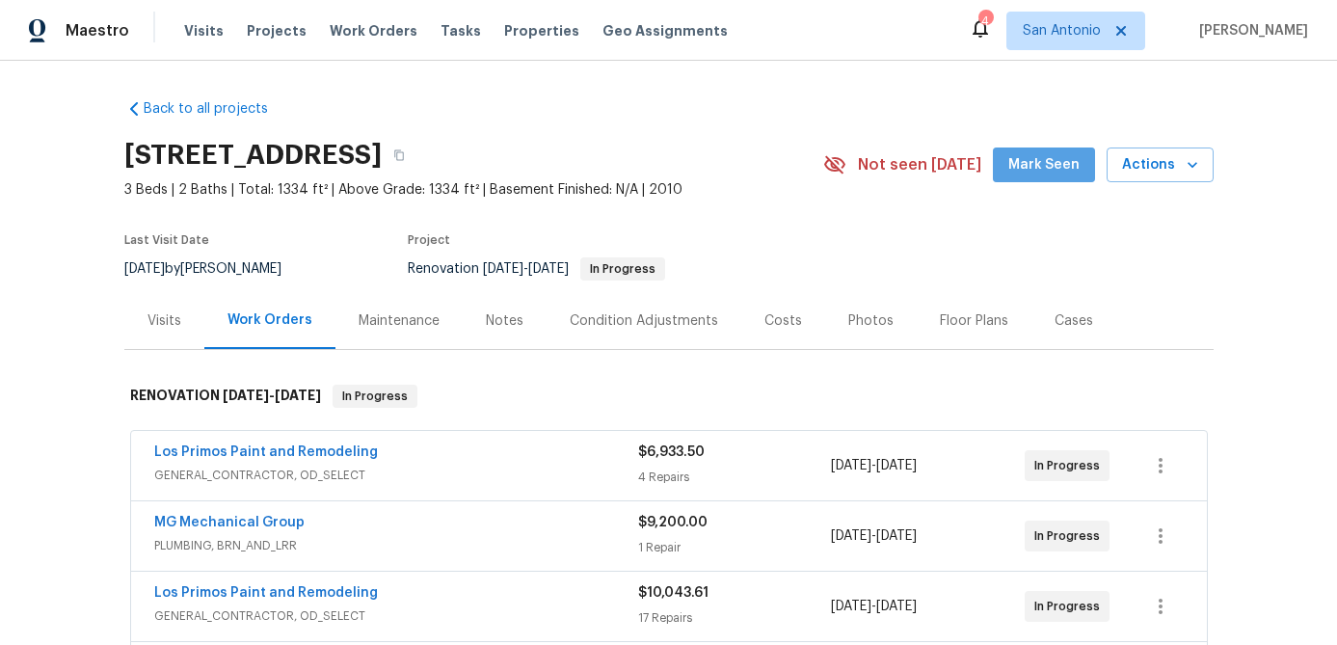
click at [1051, 154] on span "Mark Seen" at bounding box center [1043, 165] width 71 height 24
click at [500, 316] on div "Notes" at bounding box center [505, 320] width 38 height 19
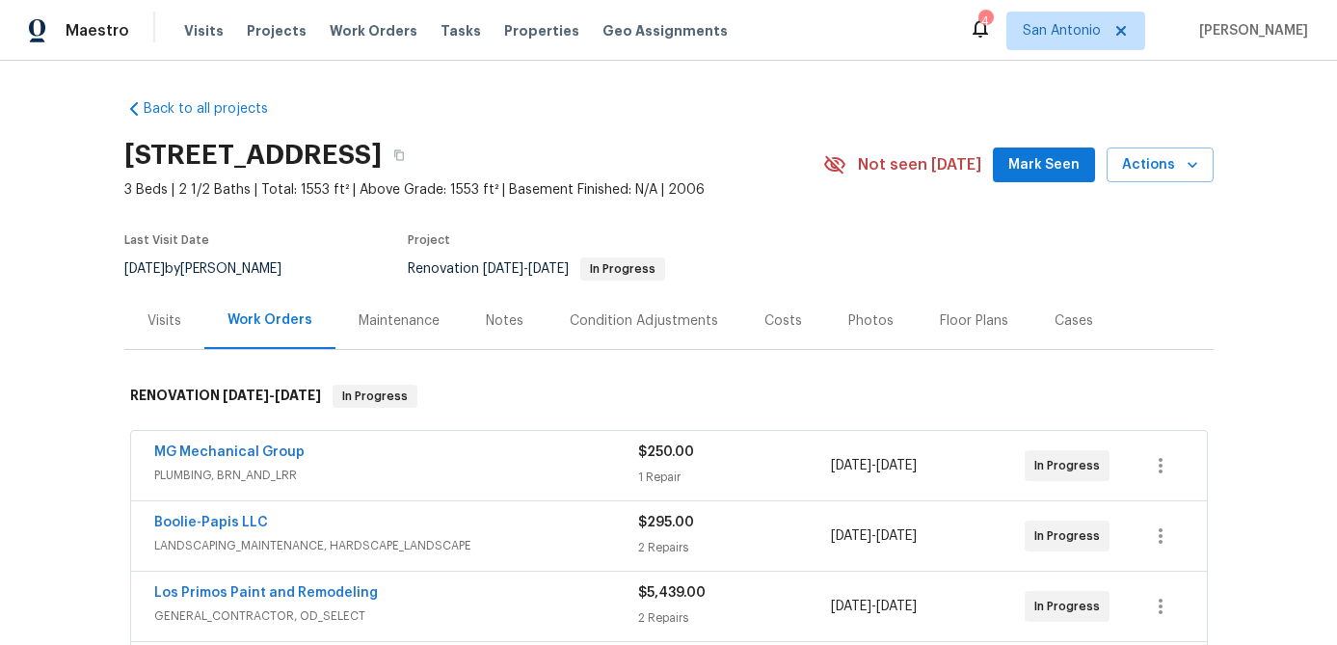
click at [1060, 154] on span "Mark Seen" at bounding box center [1043, 165] width 71 height 24
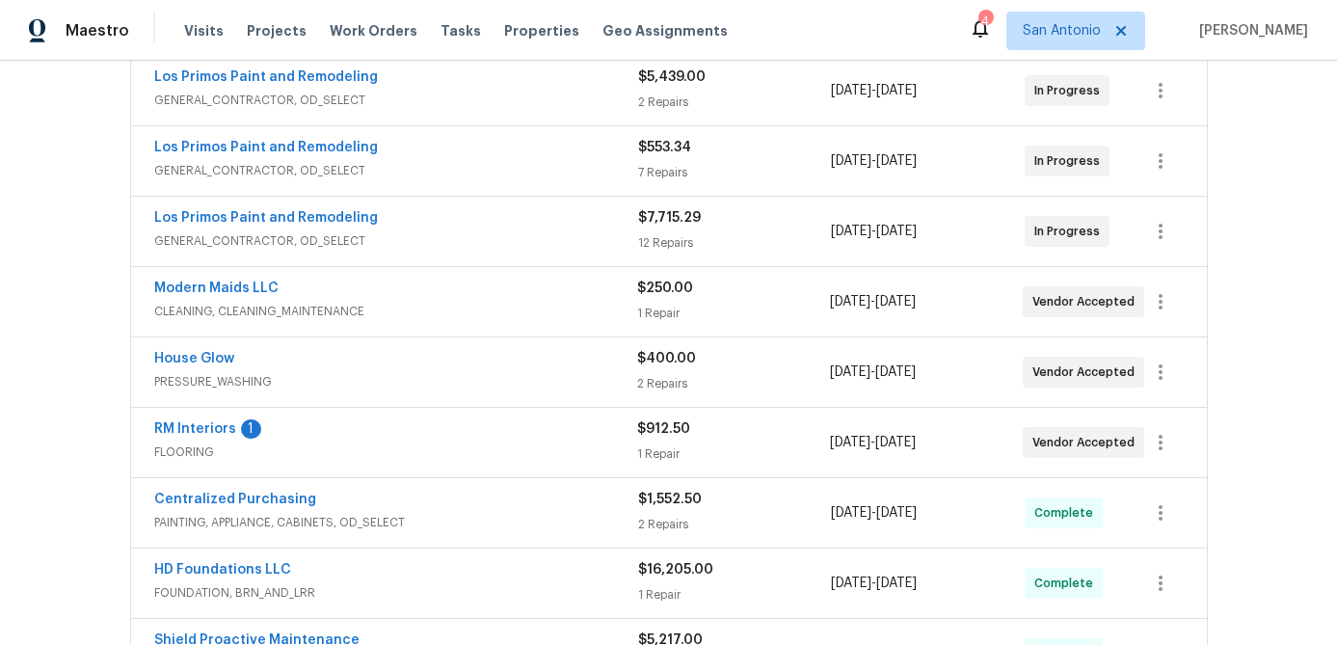
scroll to position [533, 0]
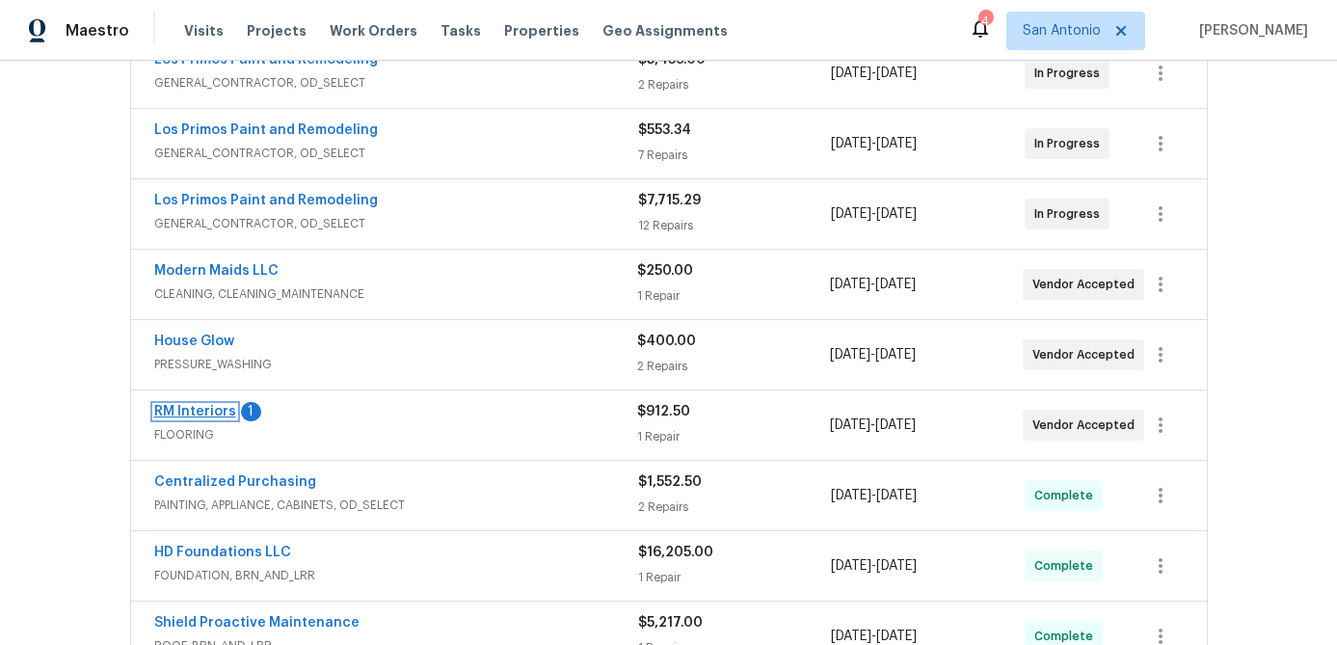
click at [193, 410] on link "RM Interiors" at bounding box center [195, 411] width 82 height 13
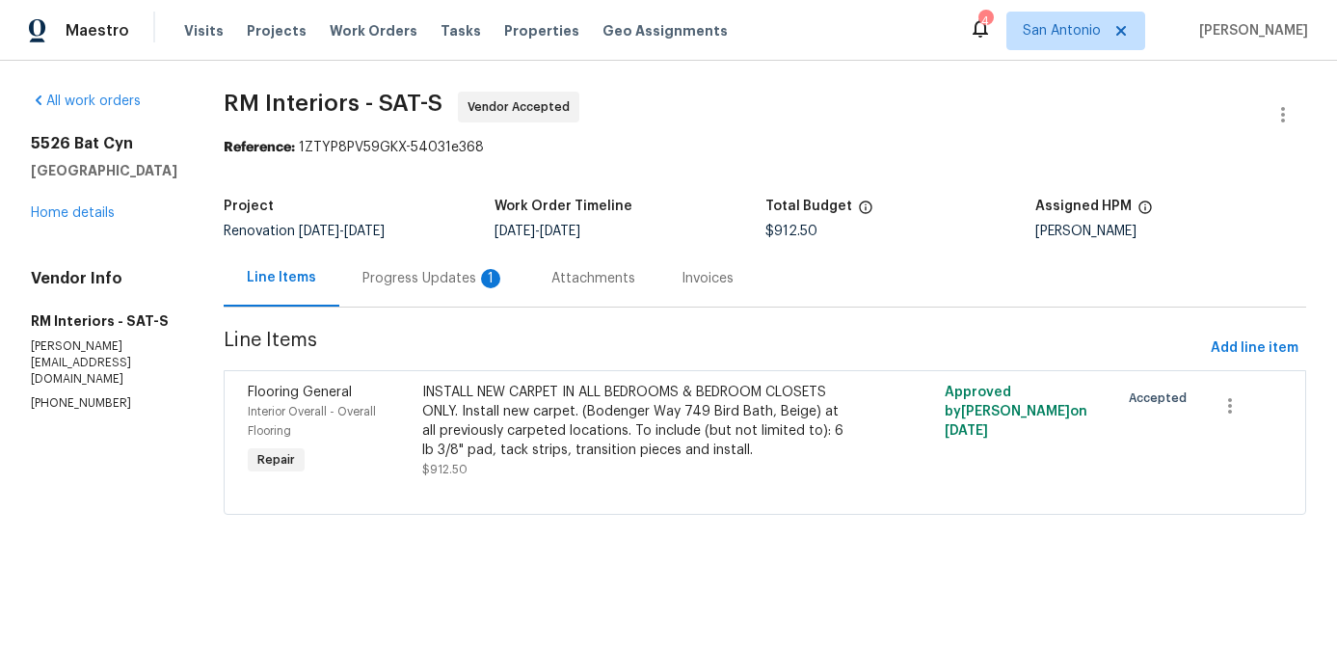
click at [449, 283] on div "Progress Updates 1" at bounding box center [433, 278] width 143 height 19
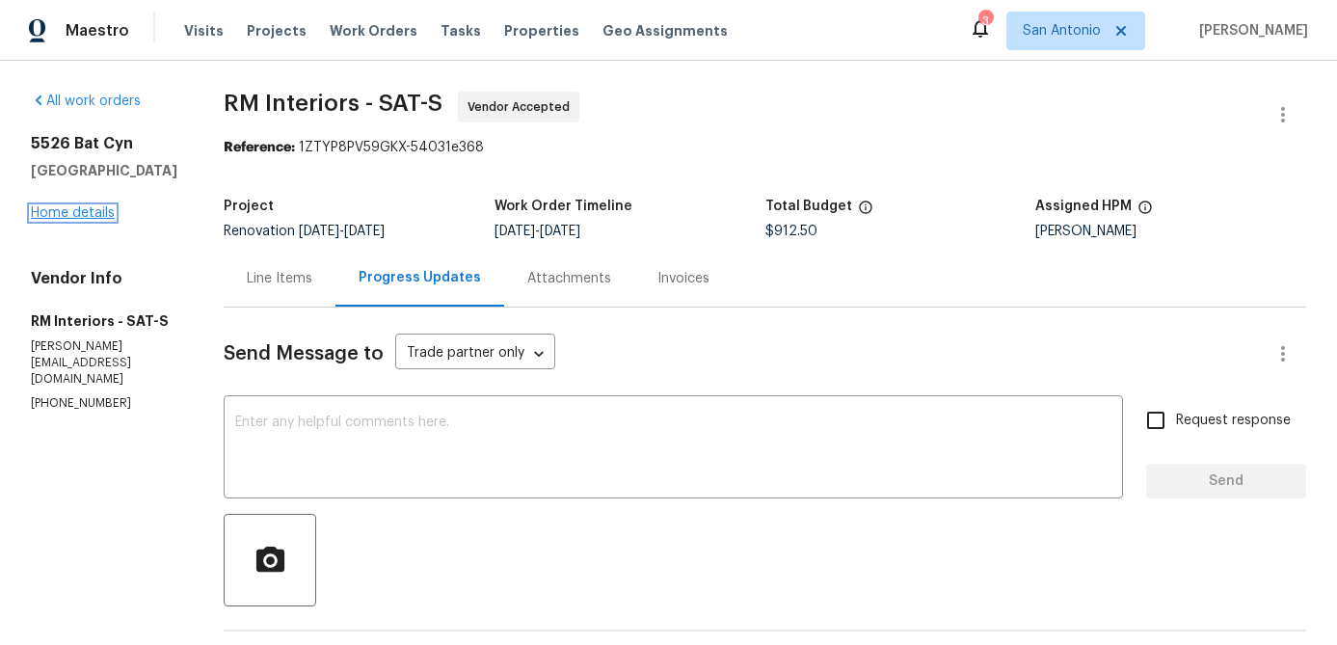
click at [54, 215] on link "Home details" at bounding box center [73, 212] width 84 height 13
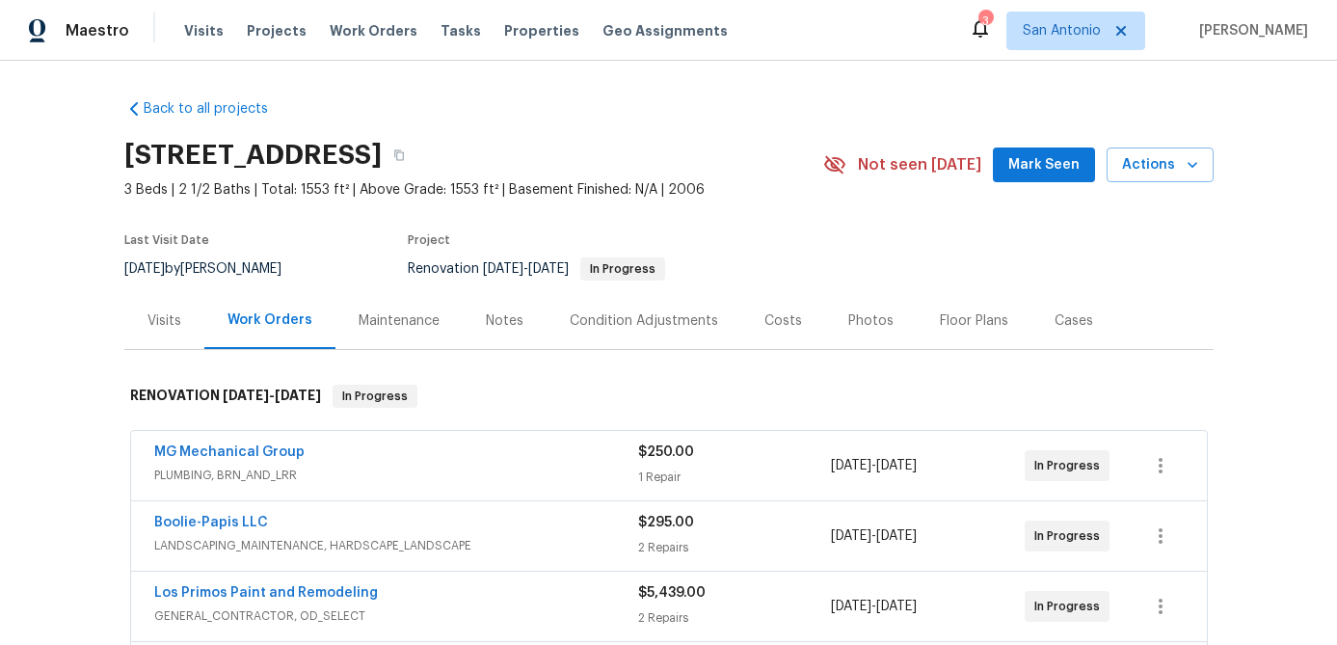
click at [1052, 168] on span "Mark Seen" at bounding box center [1043, 165] width 71 height 24
click at [494, 319] on div "Notes" at bounding box center [505, 320] width 38 height 19
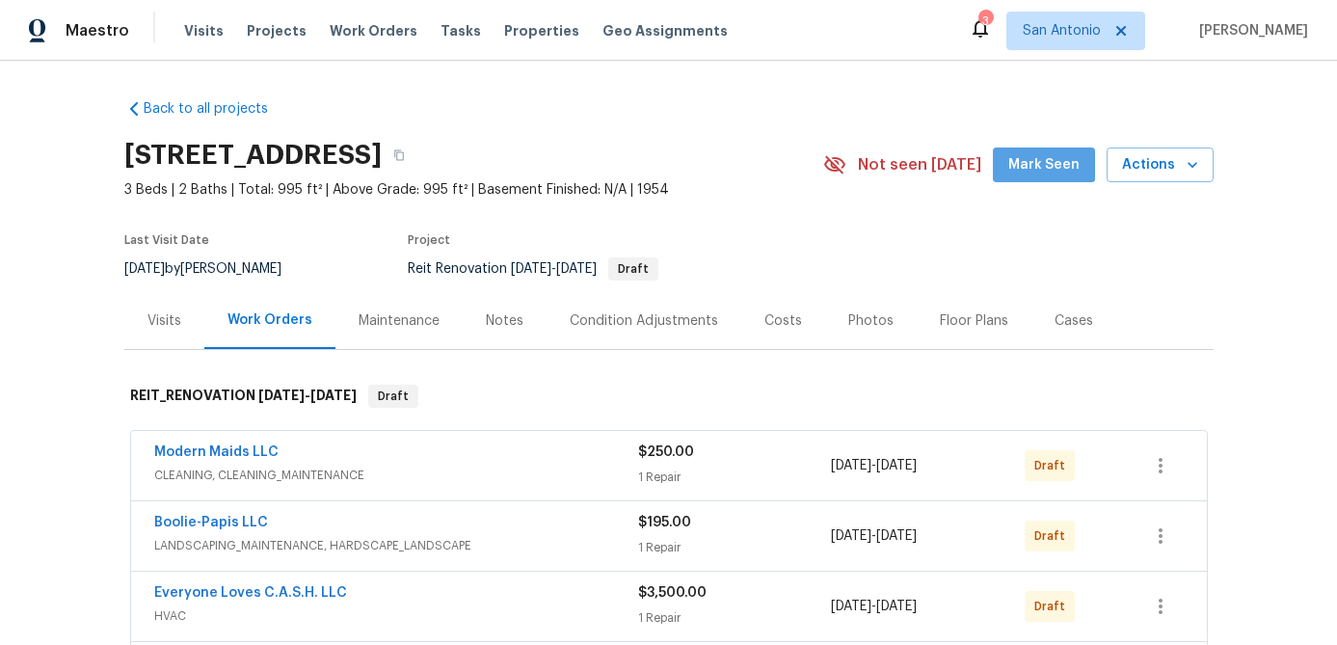
click at [1047, 148] on button "Mark Seen" at bounding box center [1044, 166] width 102 height 36
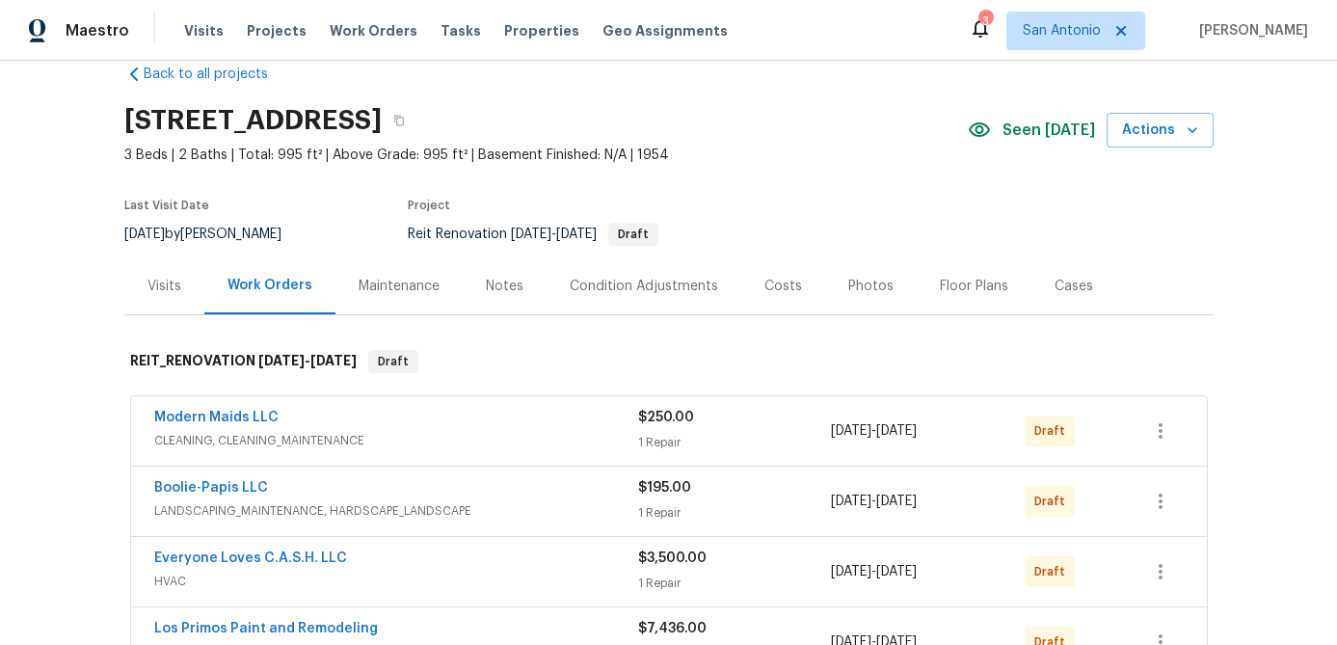
scroll to position [29, 0]
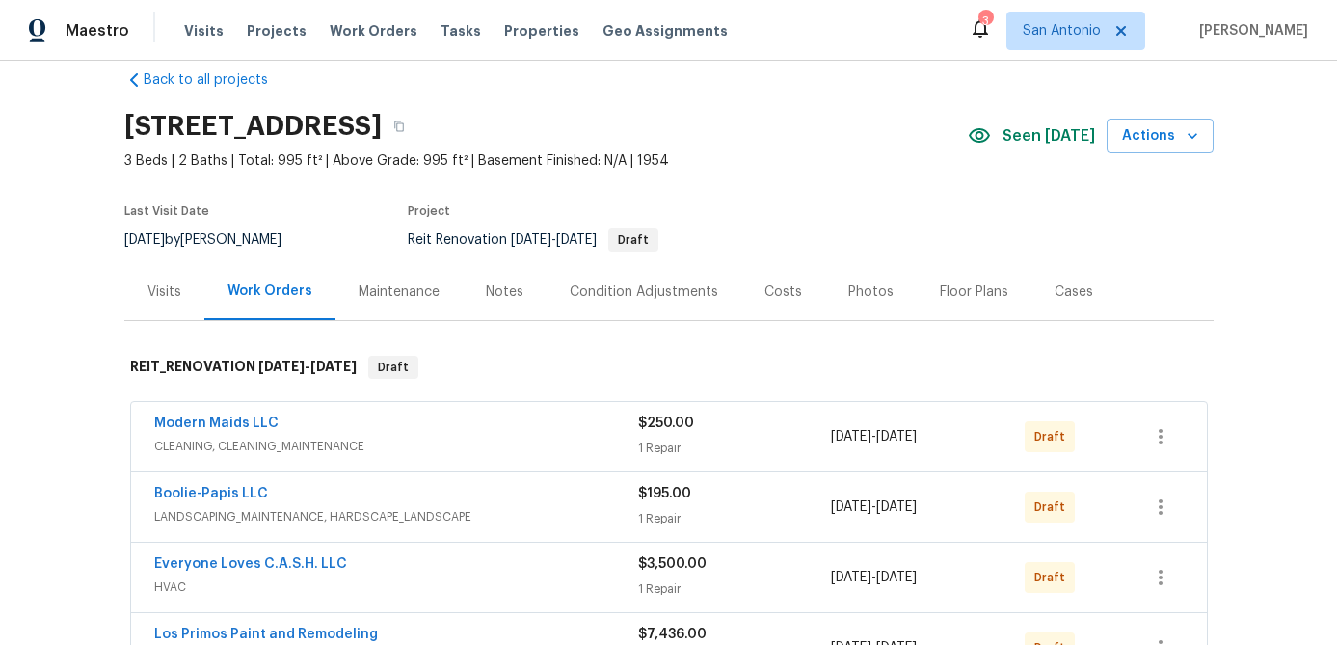
click at [490, 291] on div "Notes" at bounding box center [505, 291] width 38 height 19
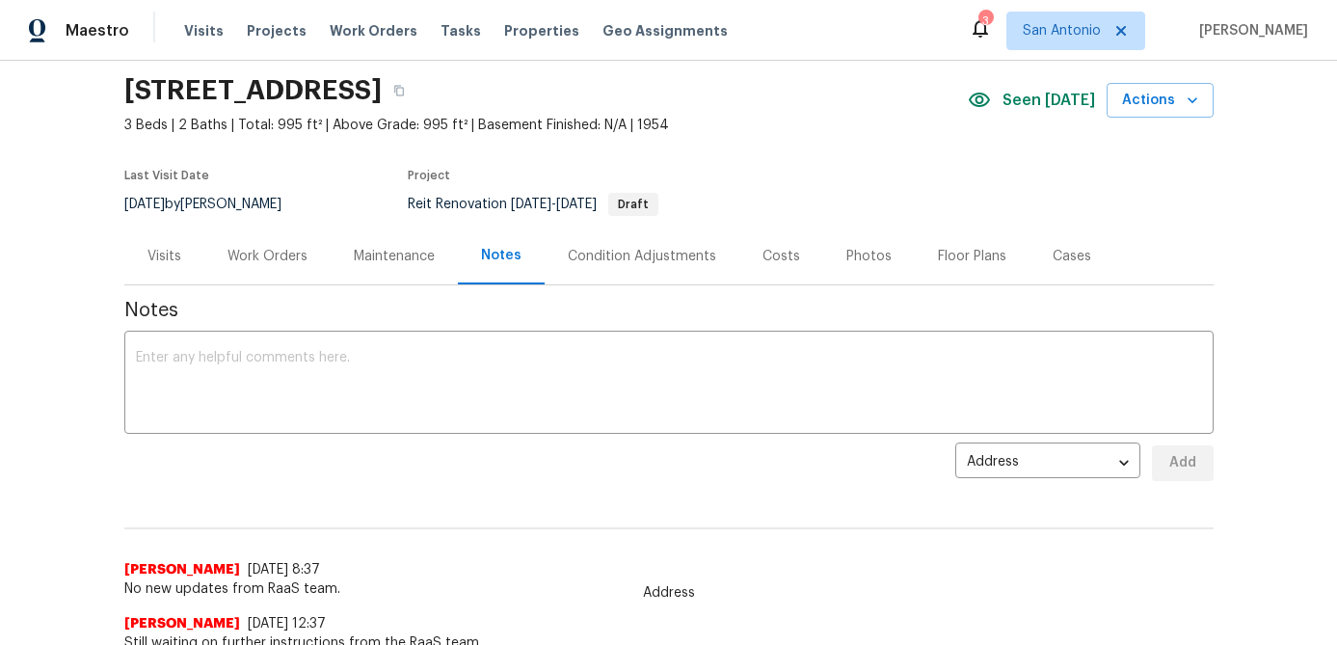
scroll to position [67, 0]
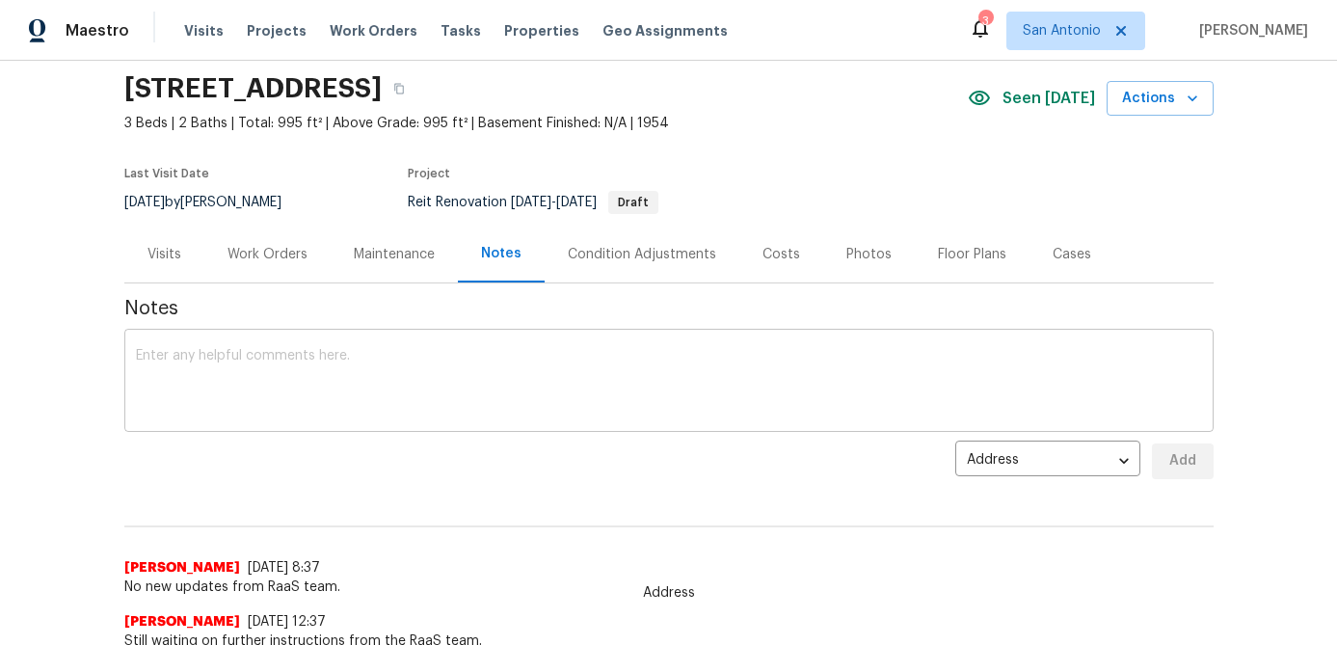
click at [430, 362] on textarea at bounding box center [669, 382] width 1066 height 67
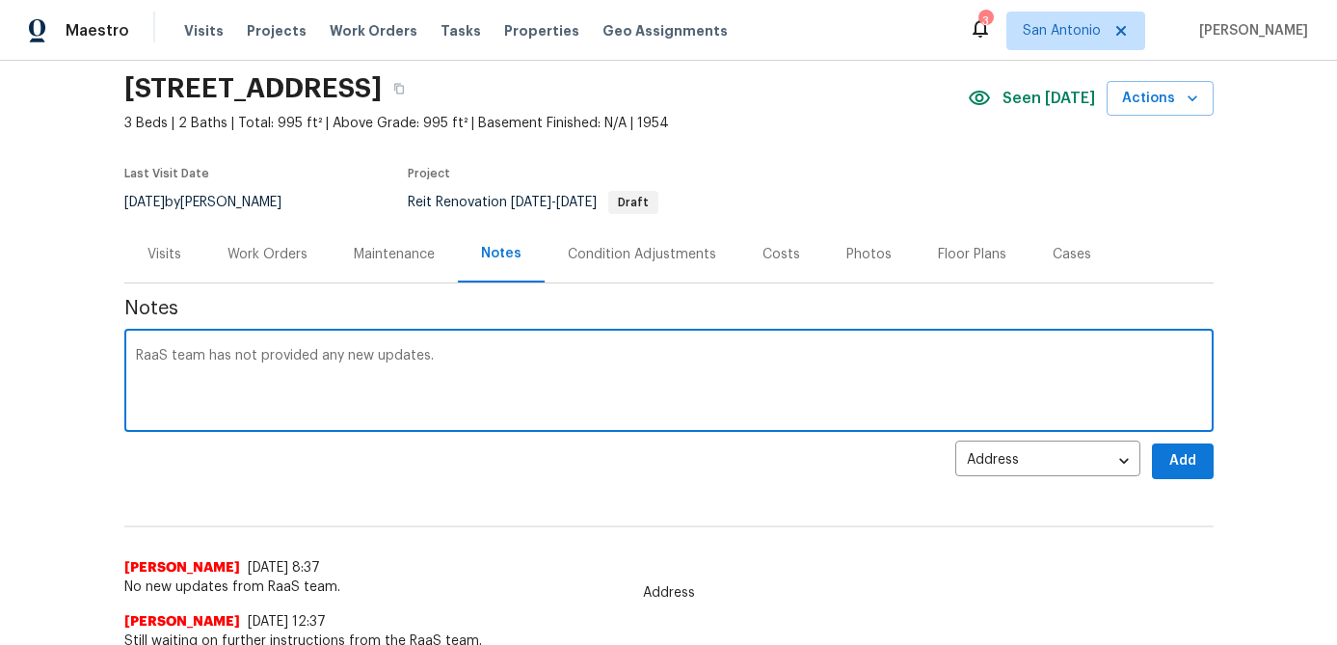
type textarea "RaaS team has not provided any new updates."
click at [1185, 456] on span "Add" at bounding box center [1183, 461] width 31 height 24
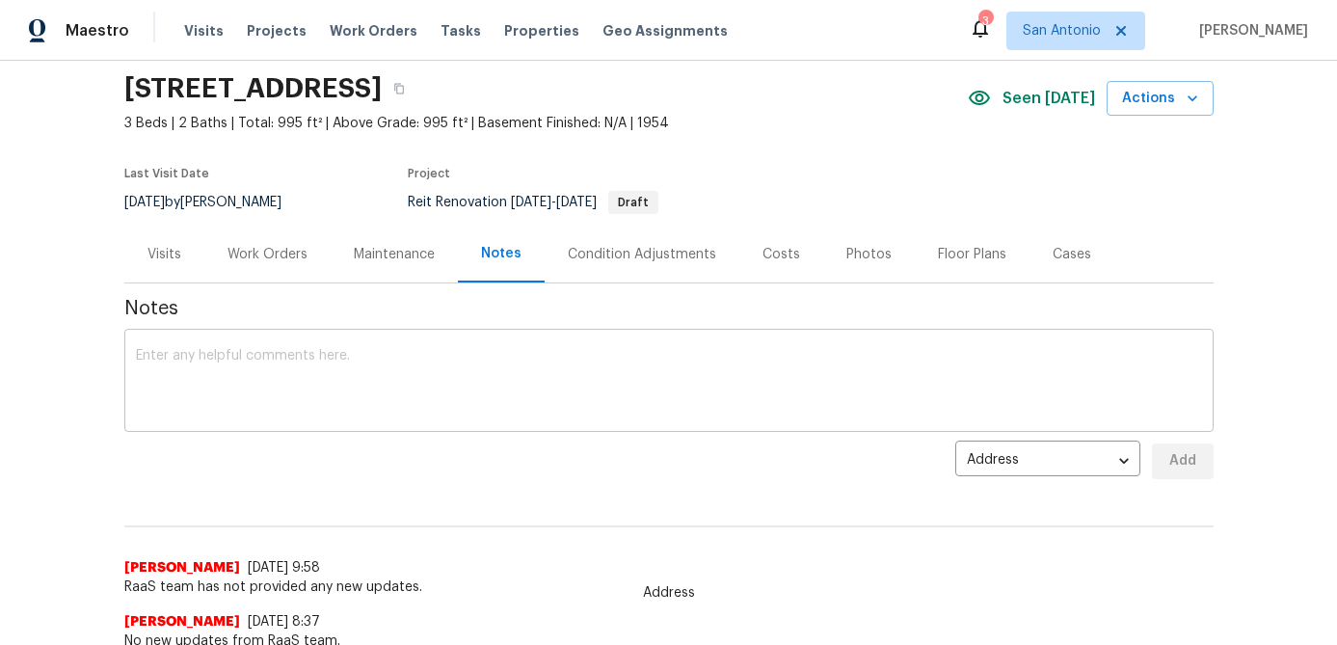
scroll to position [0, 0]
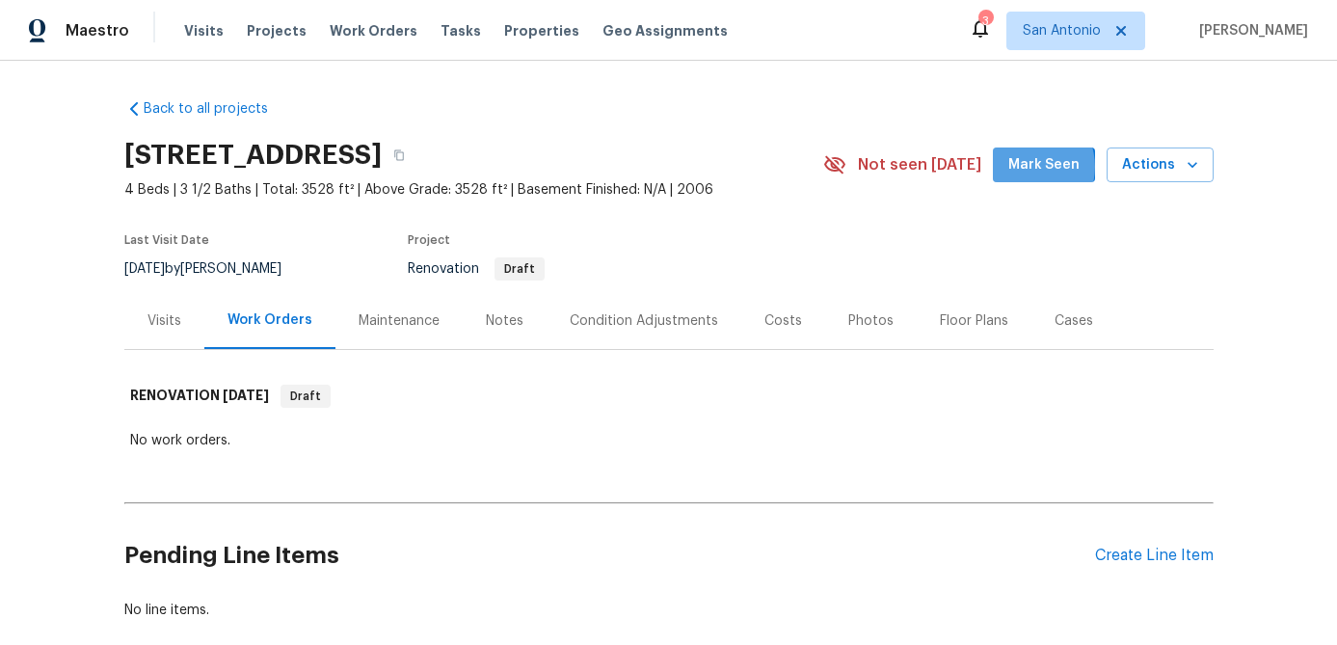
click at [1033, 167] on span "Mark Seen" at bounding box center [1043, 165] width 71 height 24
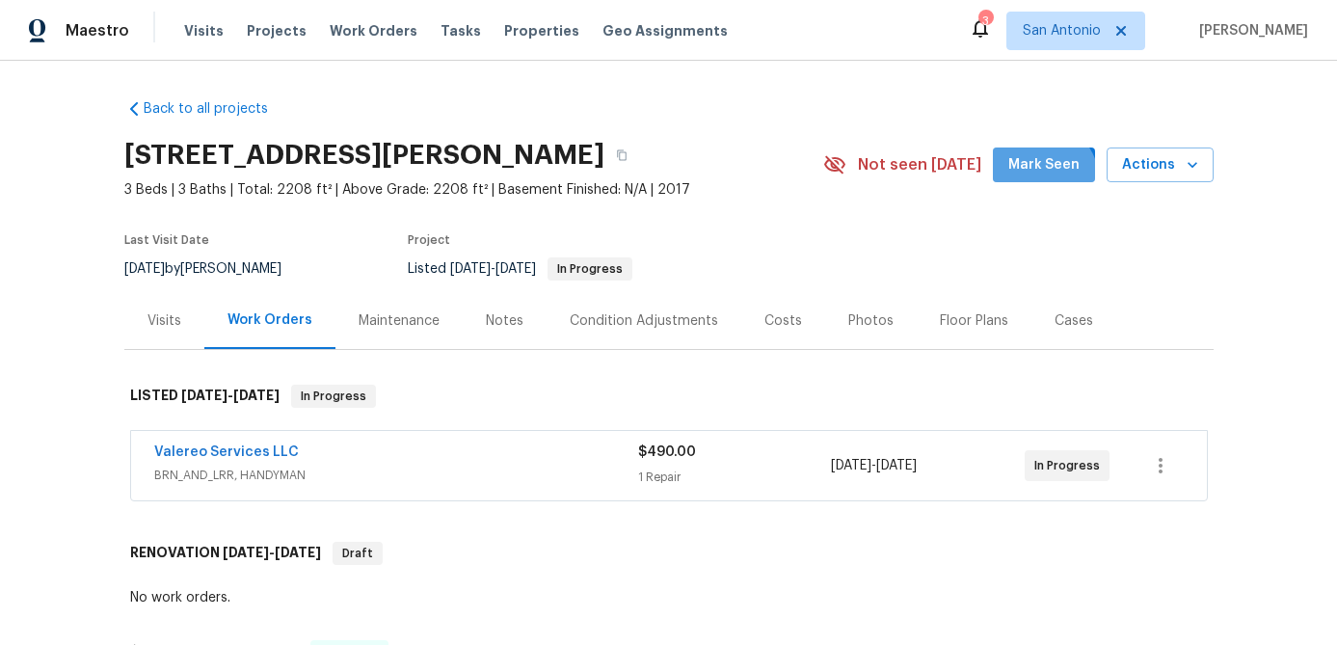
click at [1034, 177] on span "Mark Seen" at bounding box center [1043, 165] width 71 height 24
